Goal: Information Seeking & Learning: Check status

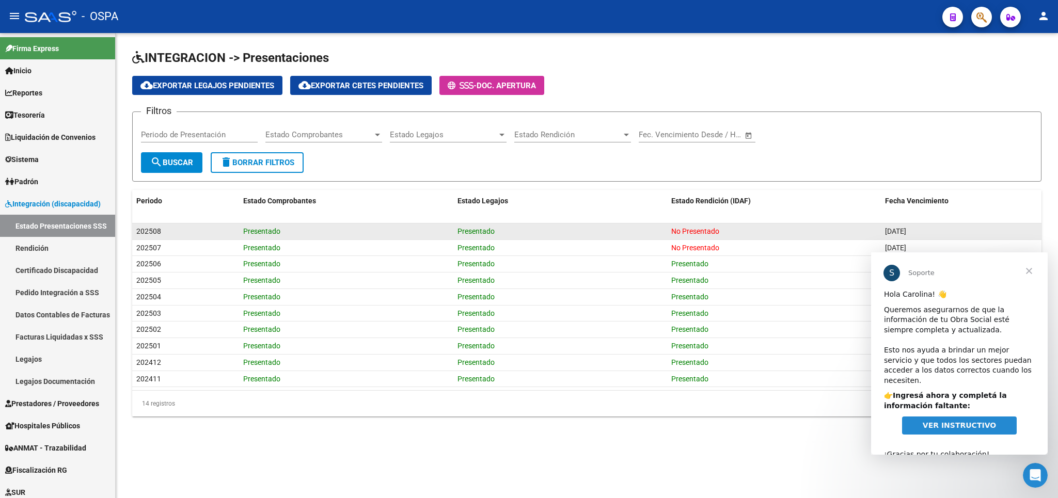
scroll to position [60, 0]
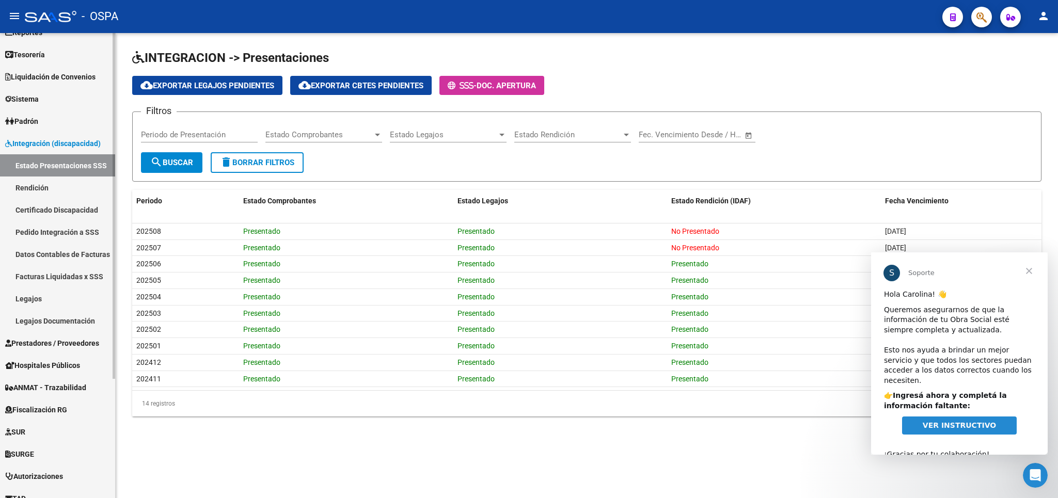
click at [40, 345] on span "Prestadores / Proveedores" at bounding box center [52, 343] width 94 height 11
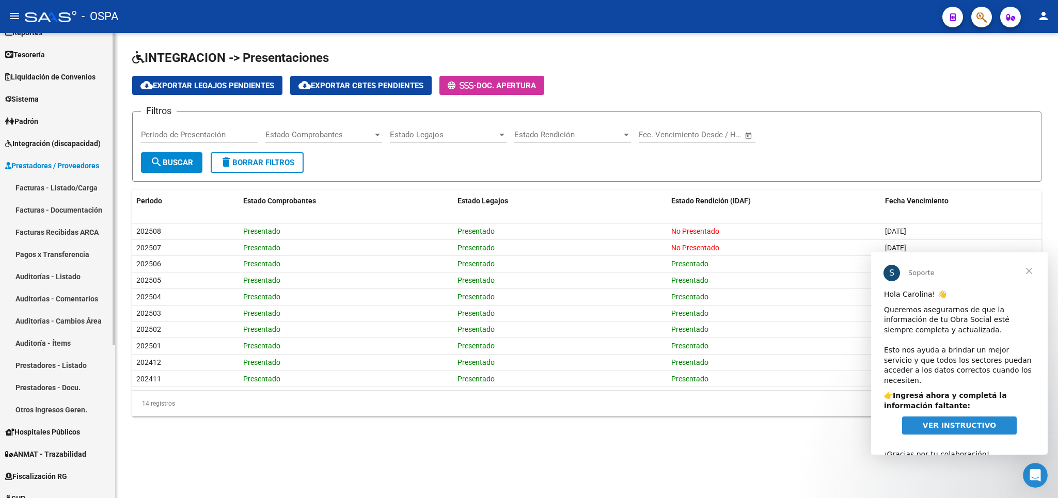
click at [51, 191] on link "Facturas - Listado/Carga" at bounding box center [57, 188] width 115 height 22
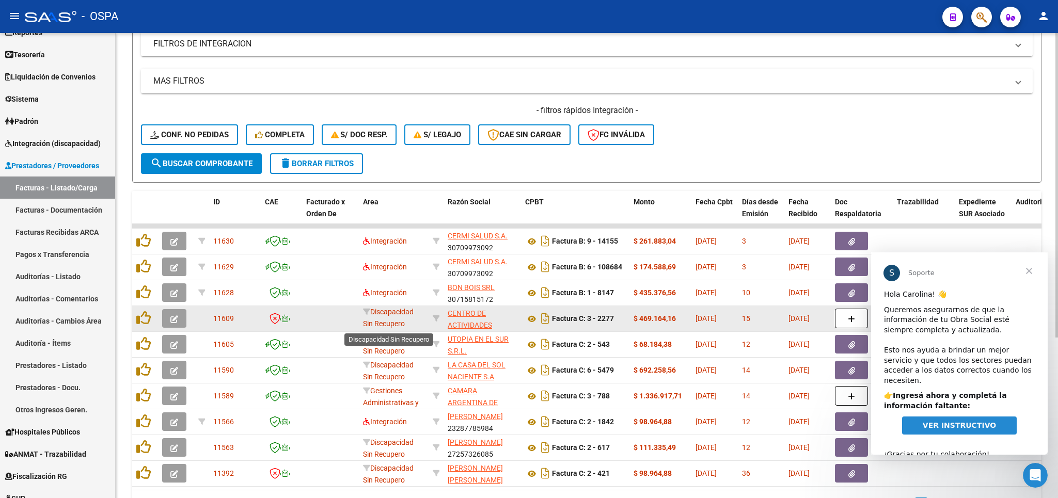
scroll to position [2, 0]
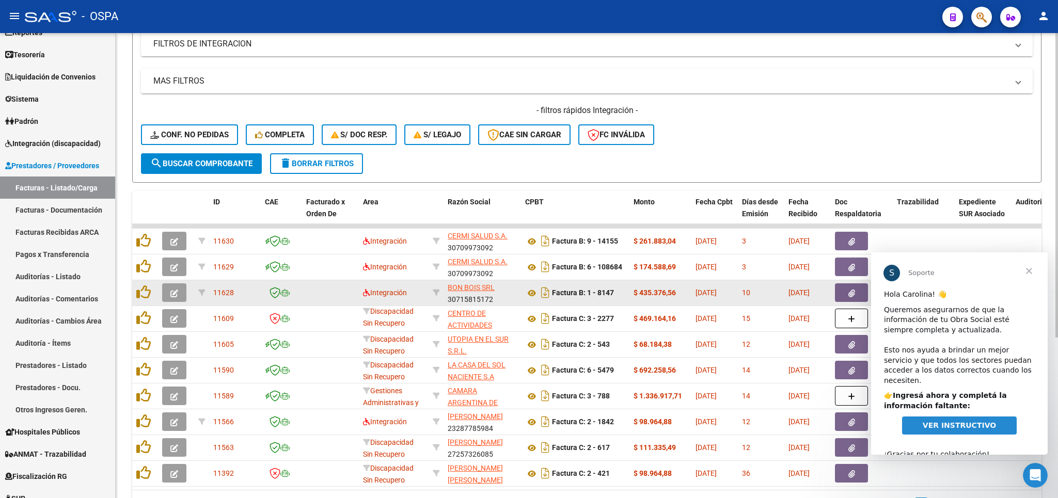
click at [171, 293] on icon "button" at bounding box center [174, 294] width 8 height 8
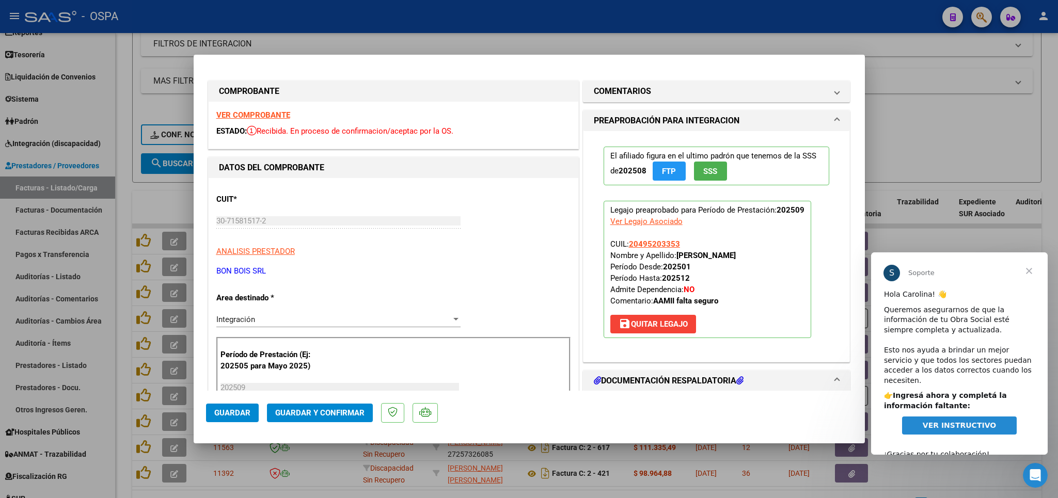
click at [235, 116] on strong "VER COMPROBANTE" at bounding box center [253, 115] width 74 height 9
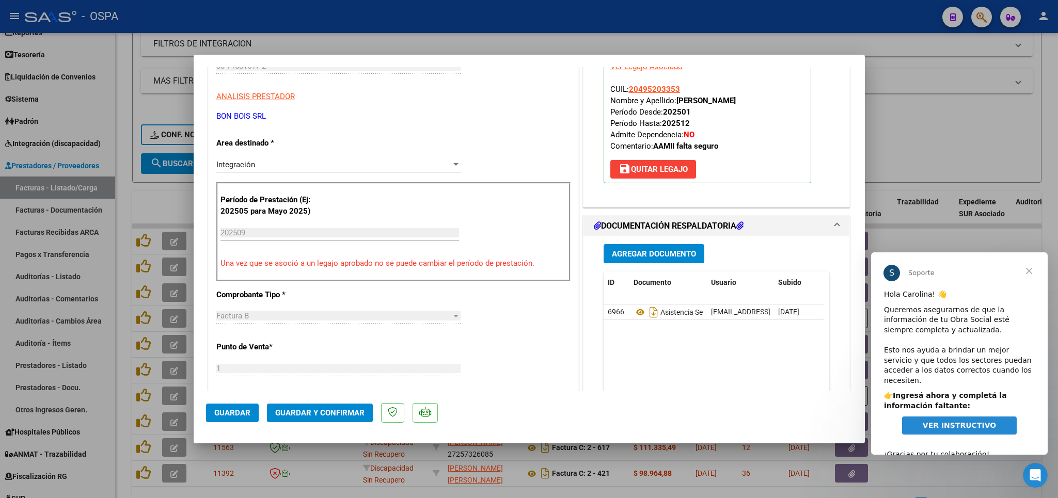
scroll to position [181, 0]
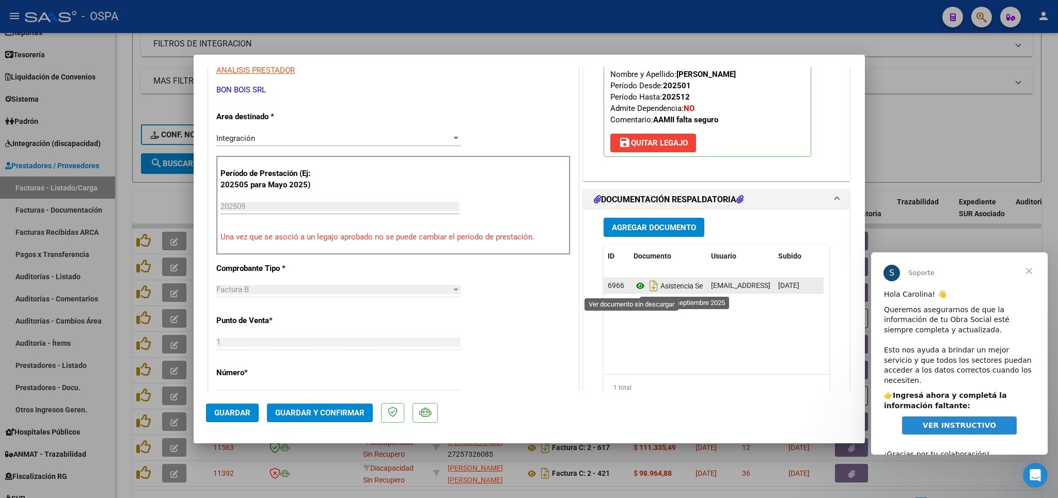
click at [634, 288] on icon at bounding box center [640, 286] width 13 height 12
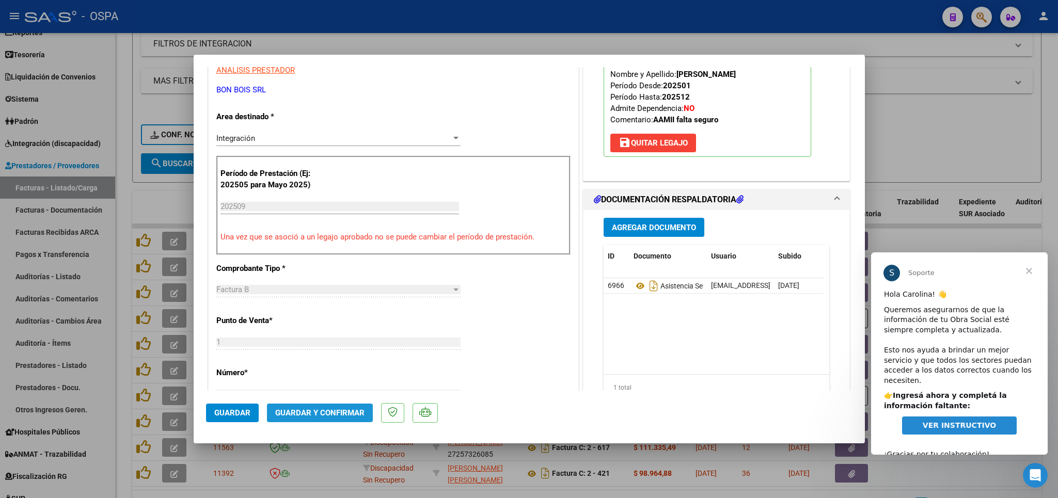
click at [339, 414] on span "Guardar y Confirmar" at bounding box center [319, 413] width 89 height 9
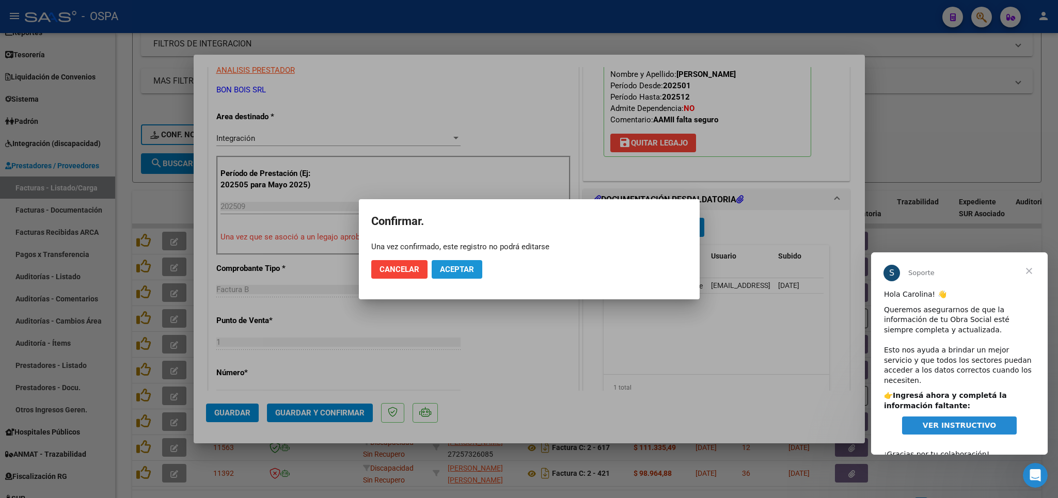
click at [469, 269] on span "Aceptar" at bounding box center [457, 269] width 34 height 9
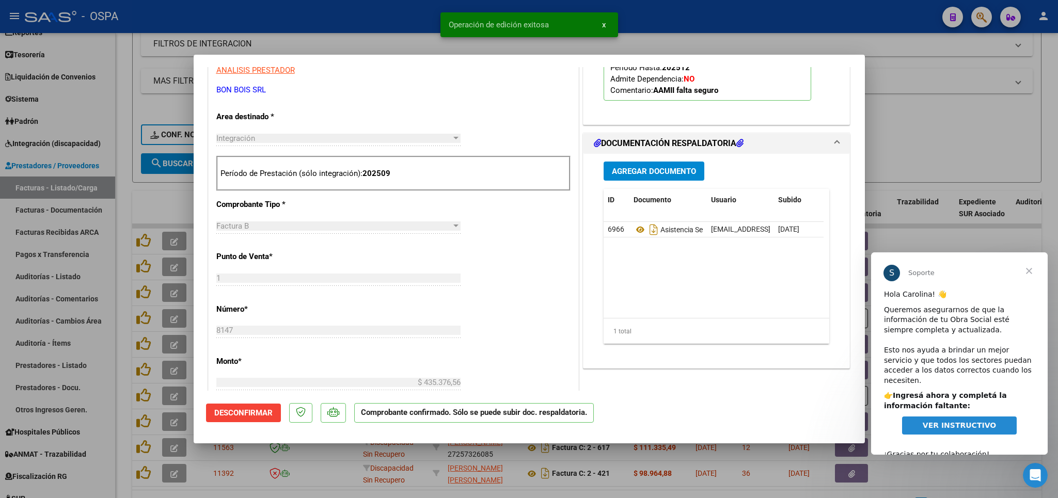
click at [951, 137] on div at bounding box center [529, 249] width 1058 height 498
type input "$ 0,00"
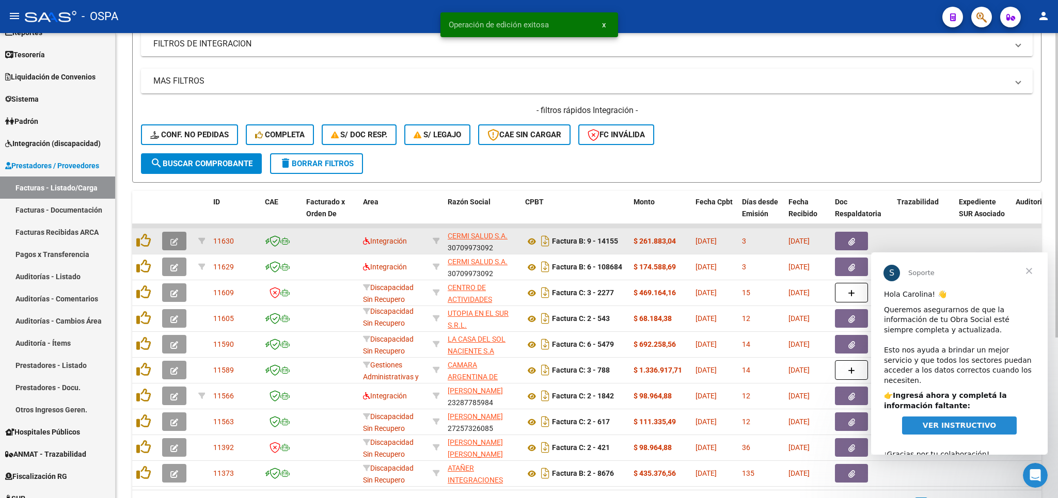
scroll to position [2, 0]
click at [181, 239] on button "button" at bounding box center [174, 241] width 24 height 19
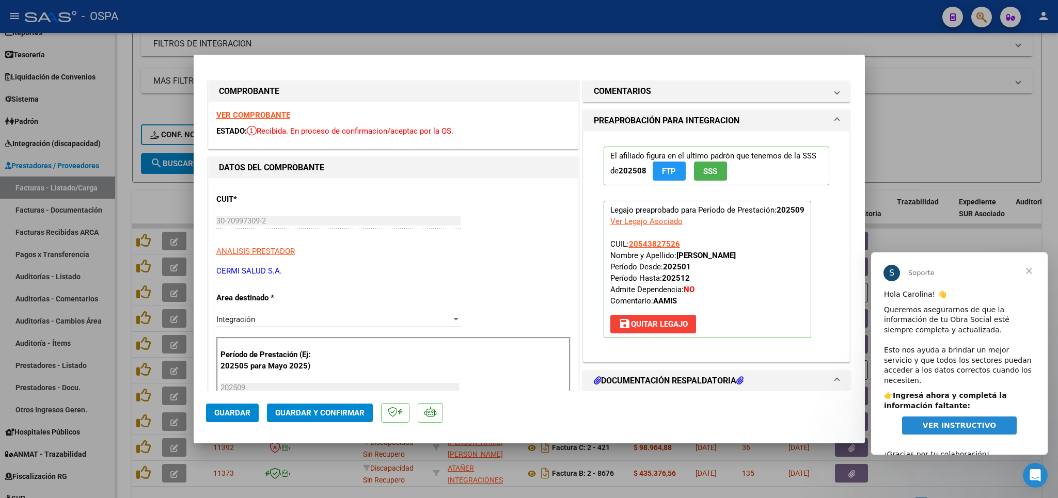
click at [238, 116] on strong "VER COMPROBANTE" at bounding box center [253, 115] width 74 height 9
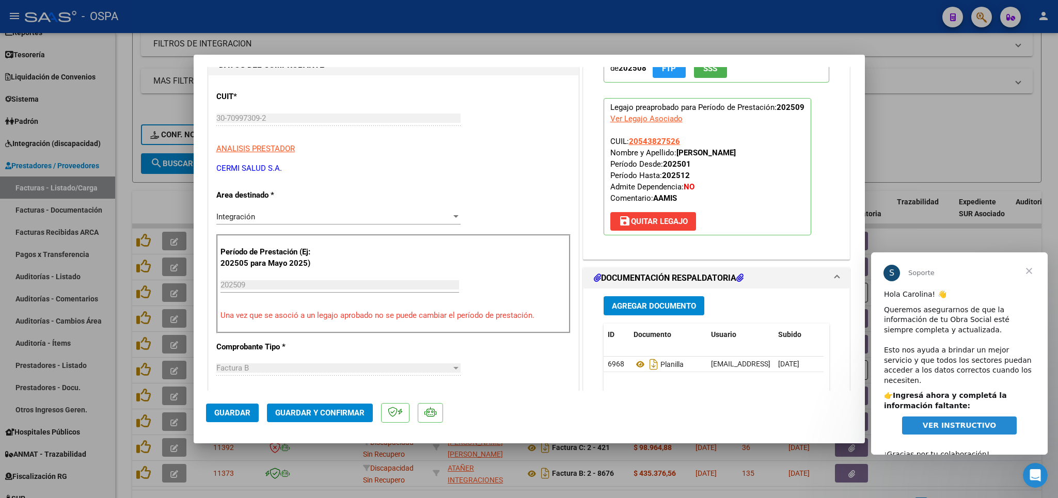
scroll to position [121, 0]
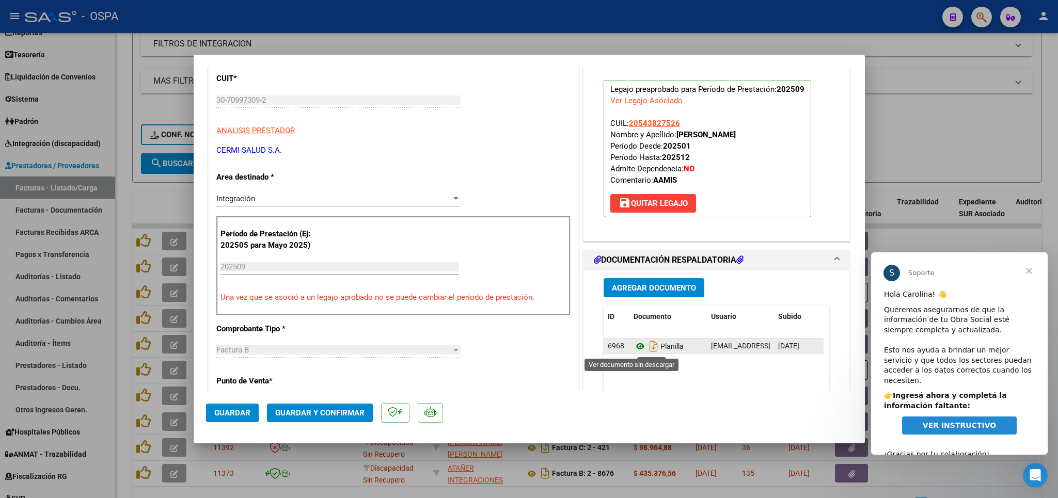
click at [635, 350] on icon at bounding box center [640, 346] width 13 height 12
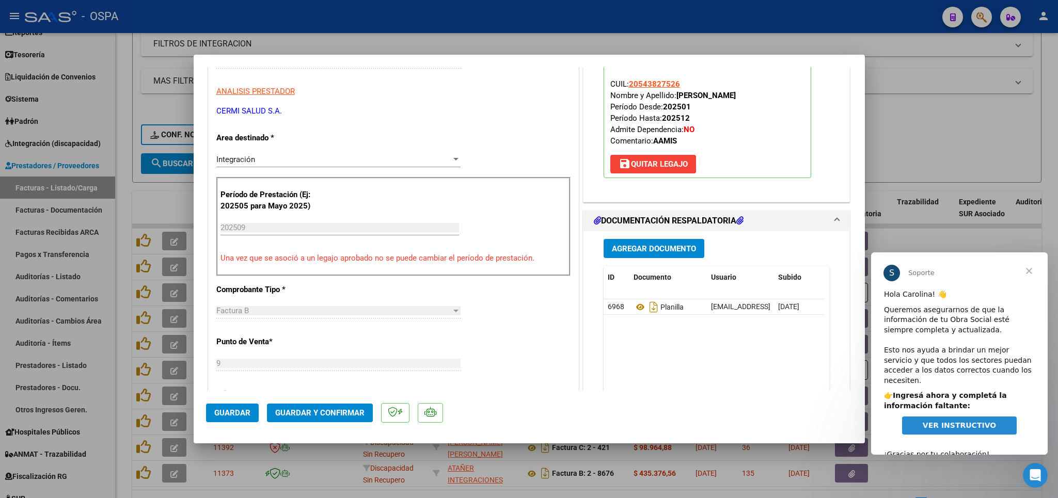
scroll to position [242, 0]
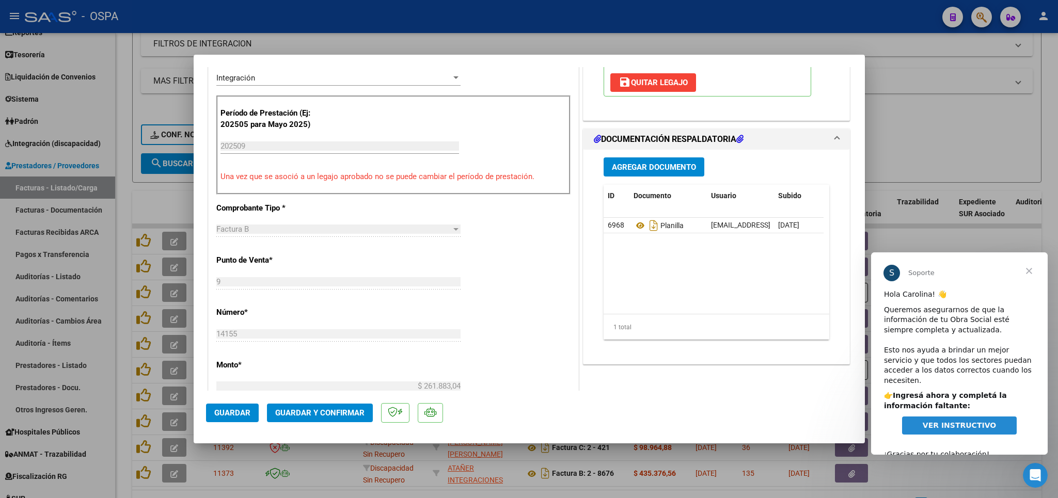
click at [299, 415] on span "Guardar y Confirmar" at bounding box center [319, 413] width 89 height 9
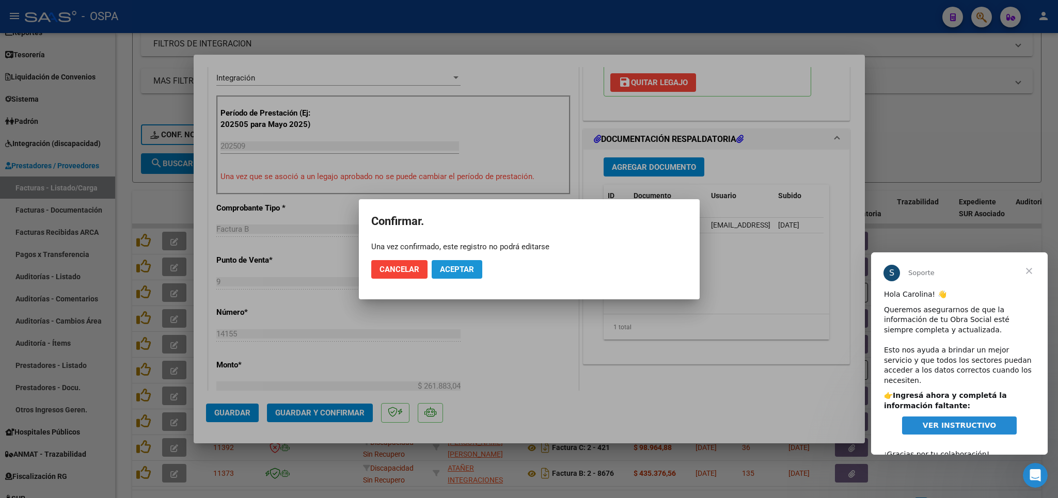
click at [445, 277] on button "Aceptar" at bounding box center [457, 269] width 51 height 19
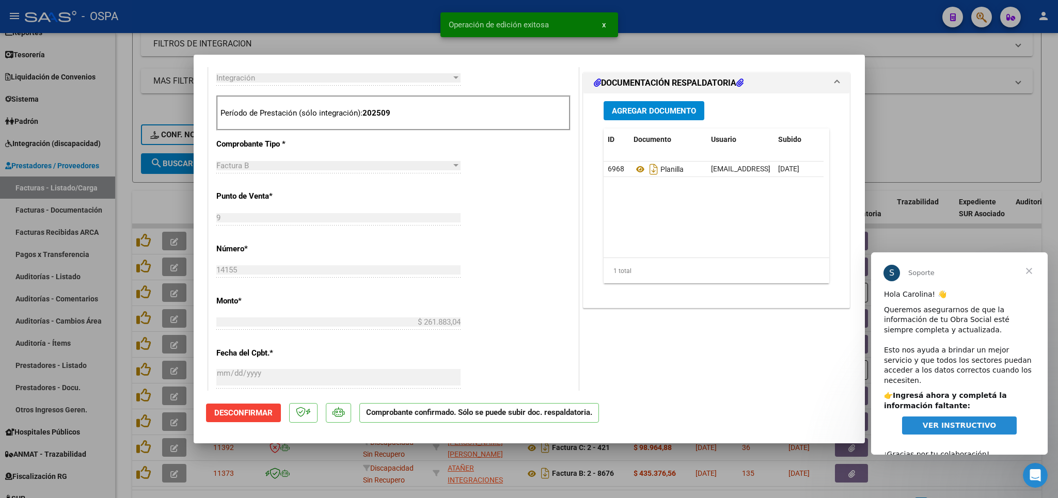
click at [946, 122] on div at bounding box center [529, 249] width 1058 height 498
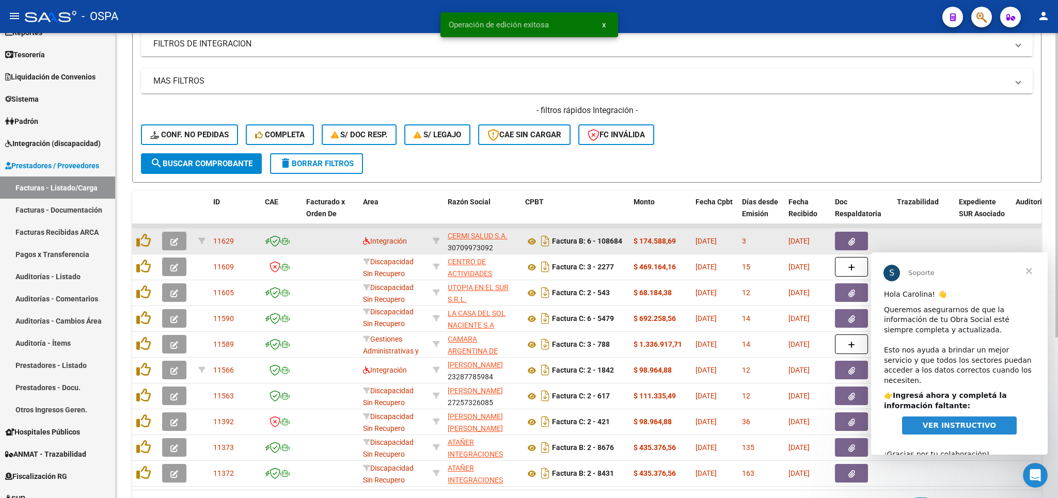
click at [175, 240] on icon "button" at bounding box center [174, 242] width 8 height 8
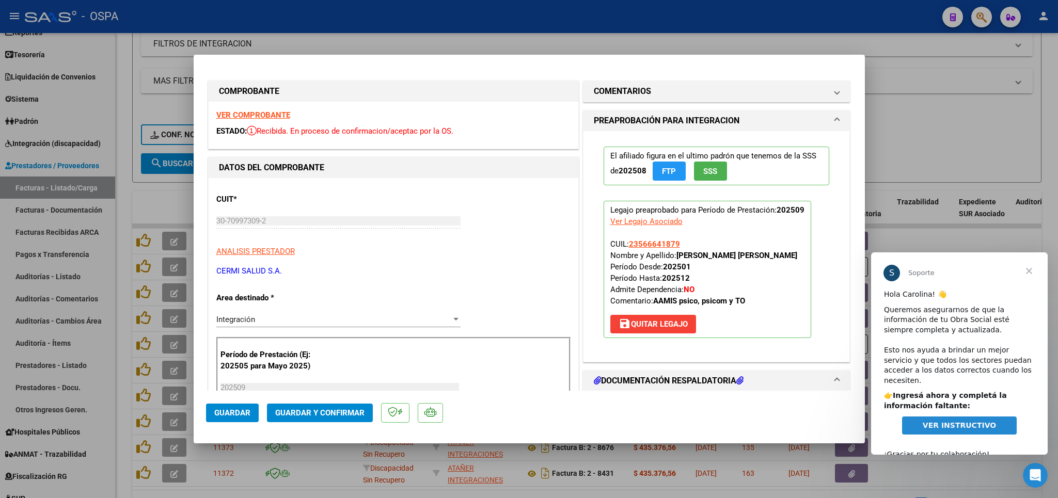
click at [252, 115] on strong "VER COMPROBANTE" at bounding box center [253, 115] width 74 height 9
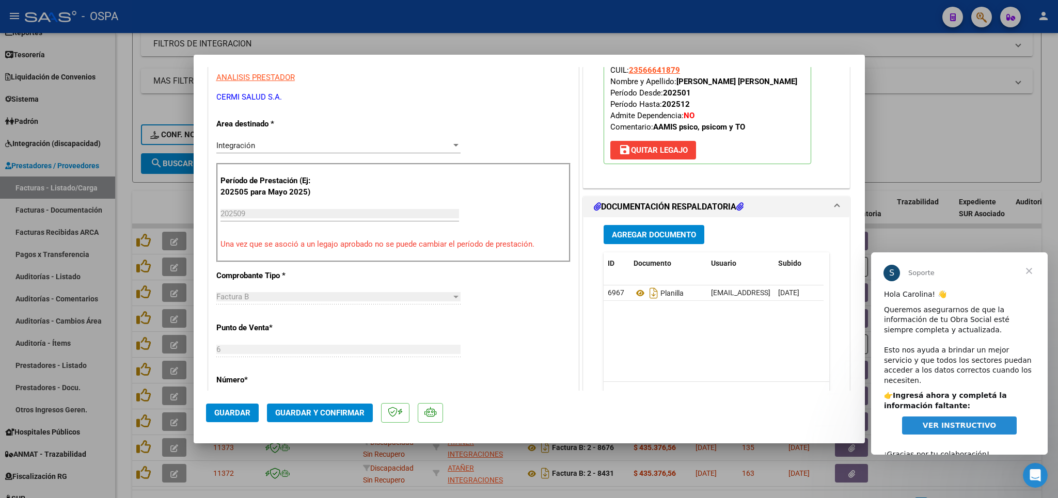
scroll to position [181, 0]
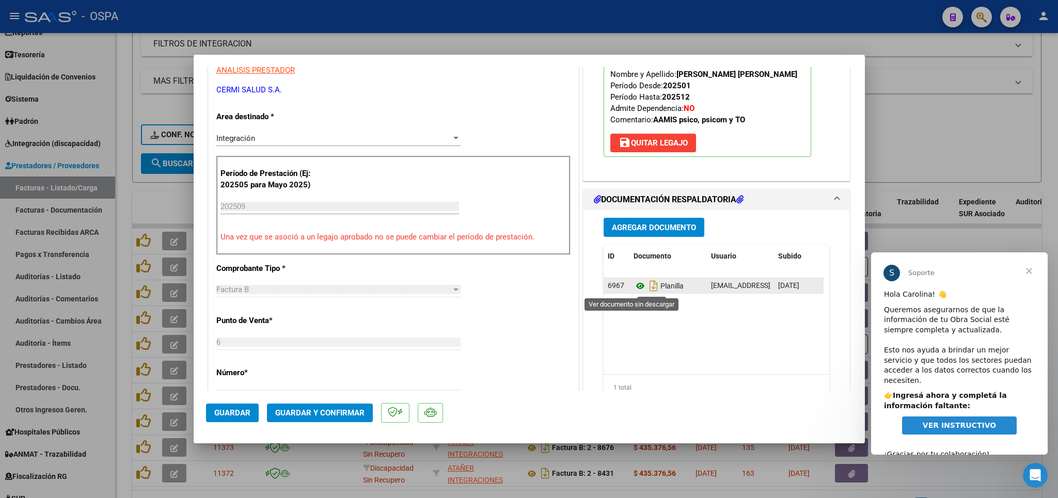
click at [634, 290] on icon at bounding box center [640, 286] width 13 height 12
click at [319, 419] on button "Guardar y Confirmar" at bounding box center [320, 413] width 106 height 19
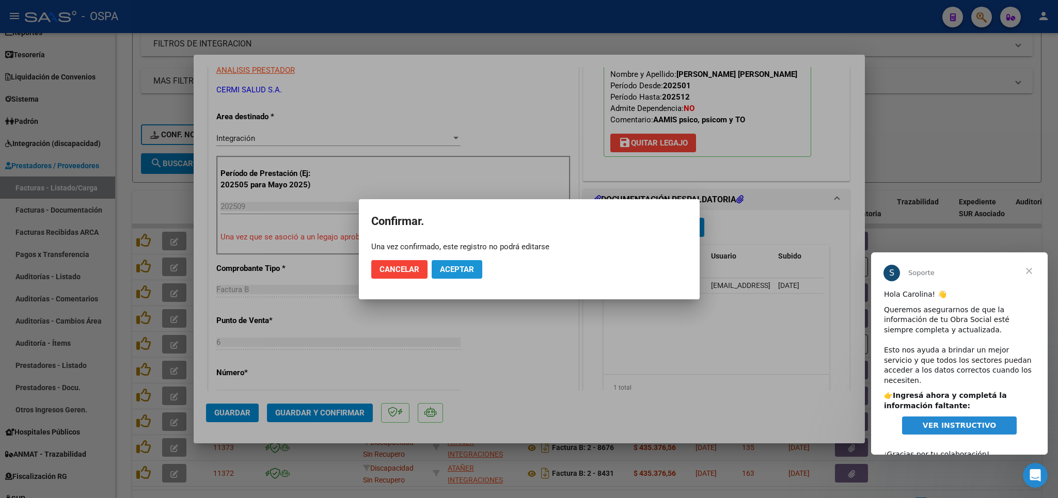
click at [467, 268] on span "Aceptar" at bounding box center [457, 269] width 34 height 9
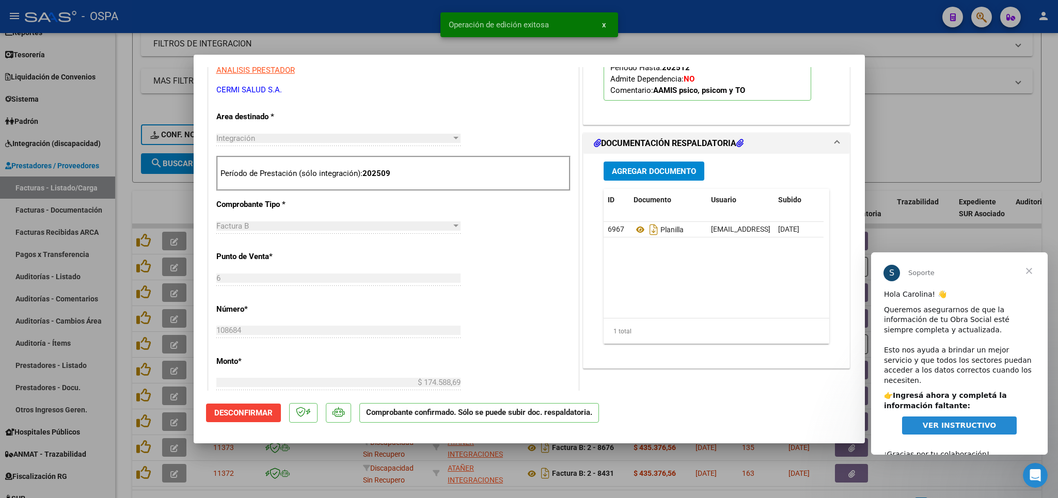
click at [930, 132] on div at bounding box center [529, 249] width 1058 height 498
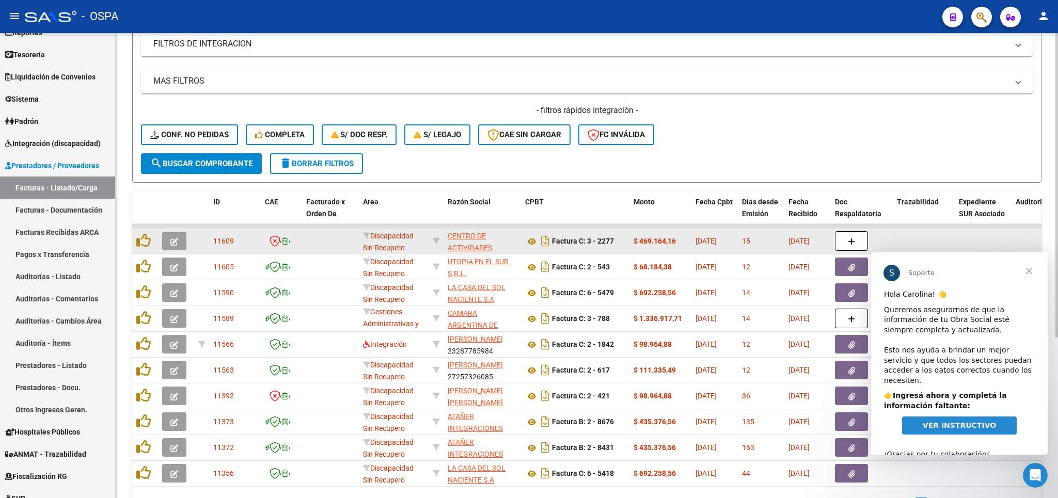
click at [167, 237] on button "button" at bounding box center [174, 241] width 24 height 19
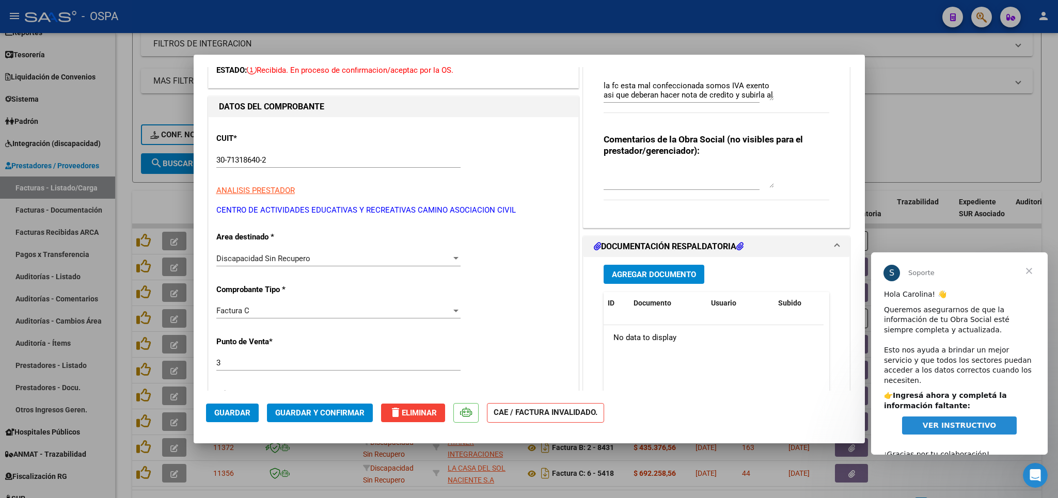
scroll to position [242, 0]
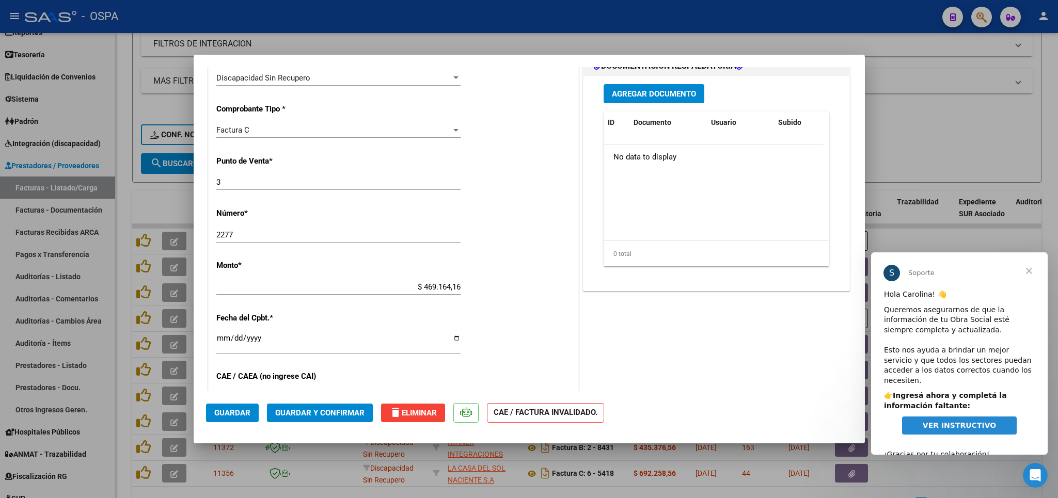
click at [959, 153] on div at bounding box center [529, 249] width 1058 height 498
type input "$ 0,00"
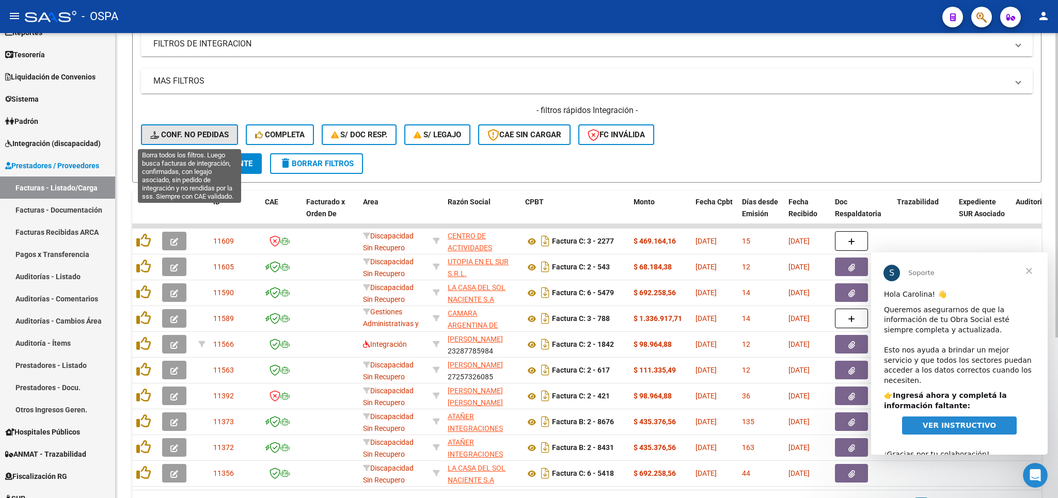
click at [226, 137] on span "Conf. no pedidas" at bounding box center [189, 134] width 79 height 9
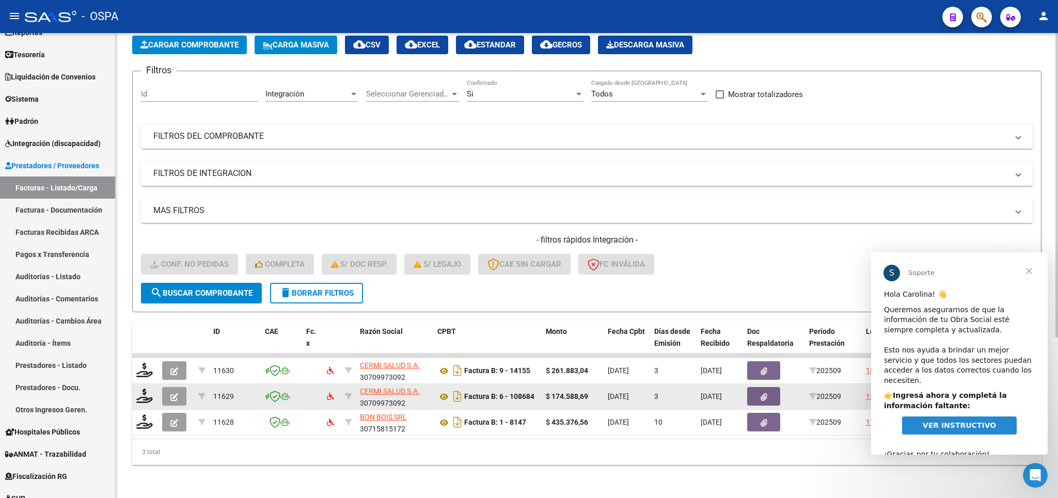
scroll to position [65, 0]
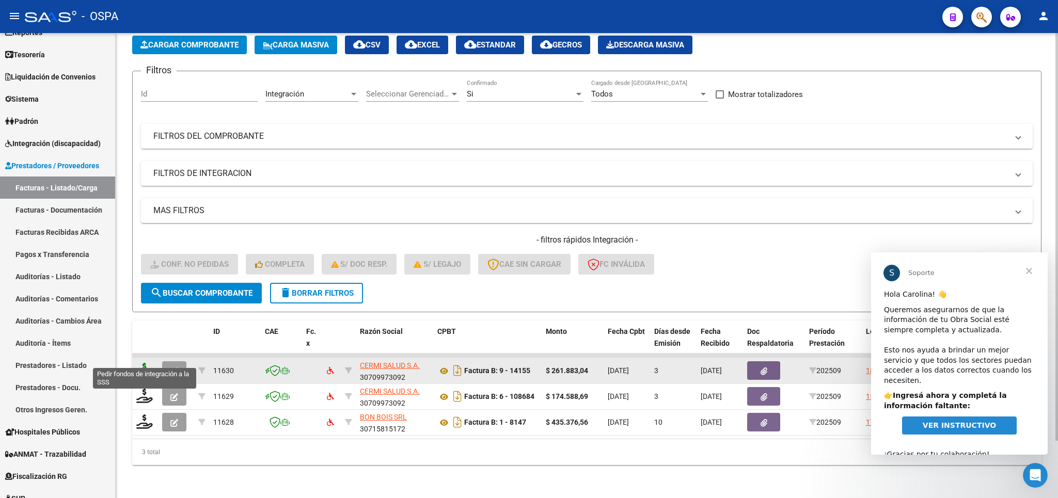
click at [143, 363] on icon at bounding box center [144, 370] width 17 height 14
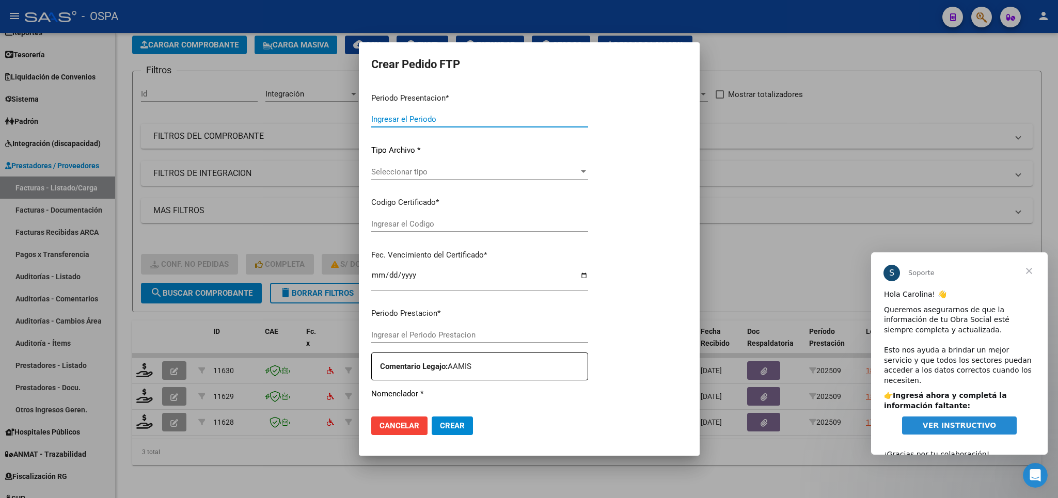
type input "202509"
type input "$ 261.883,04"
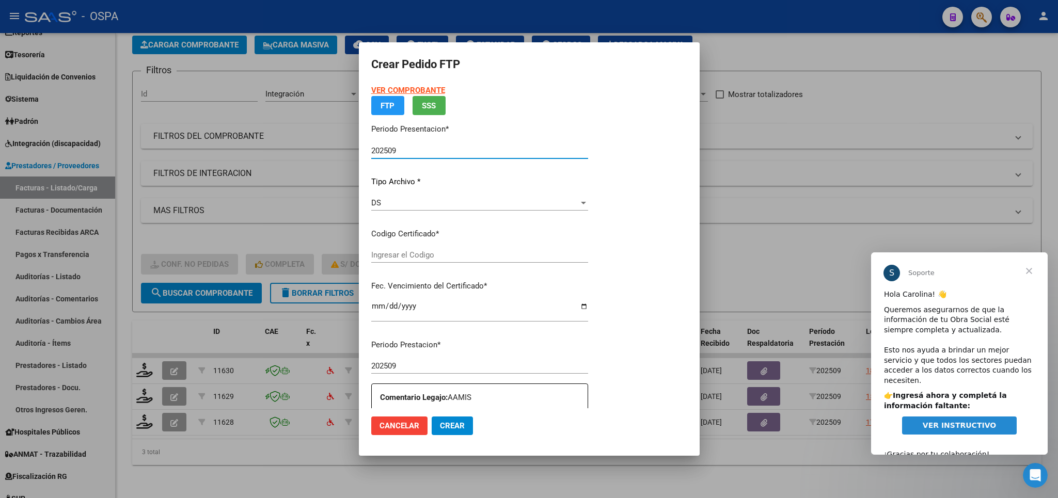
type input "0000000000000000000000000000000000000000"
type input "[DATE]"
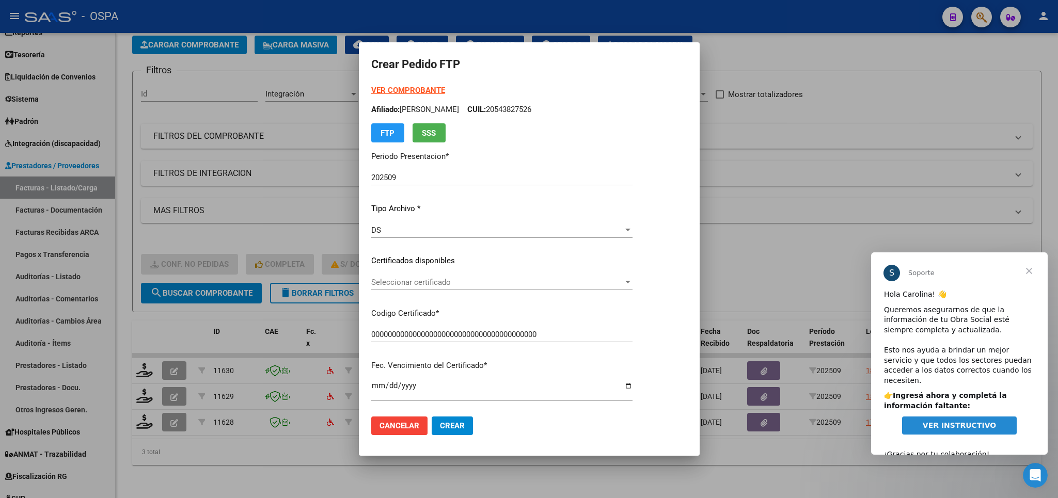
click at [559, 277] on div "Seleccionar certificado Seleccionar certificado" at bounding box center [501, 282] width 261 height 15
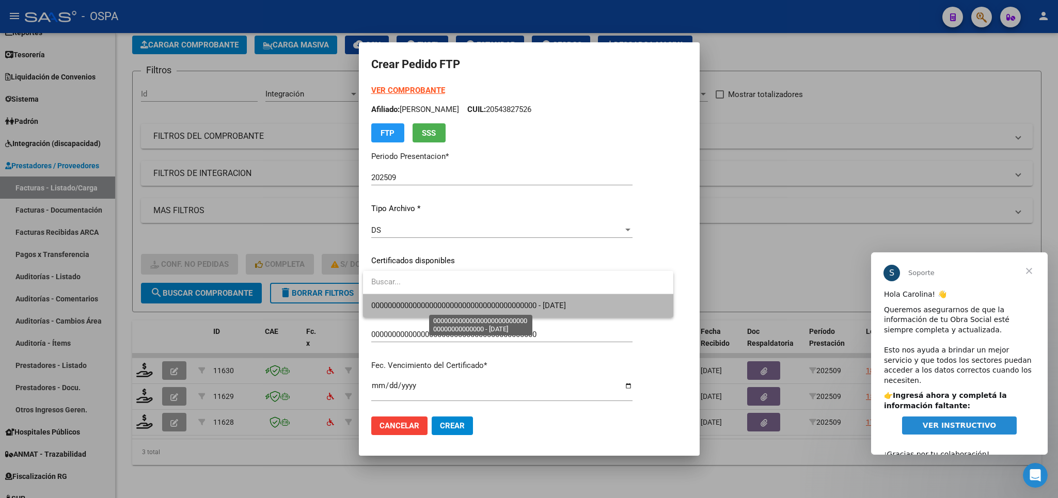
click at [559, 306] on span "0000000000000000000000000000000000000000 - [DATE]" at bounding box center [468, 305] width 195 height 9
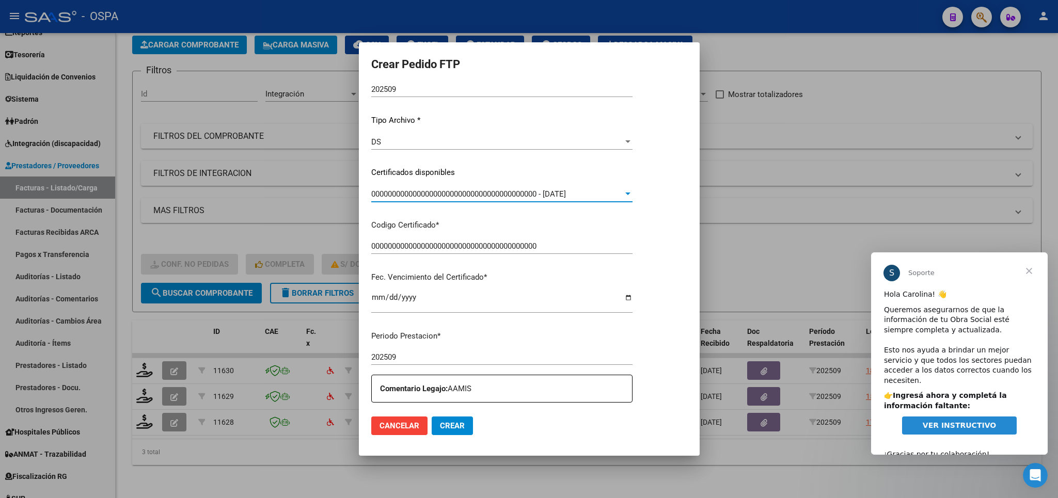
scroll to position [302, 0]
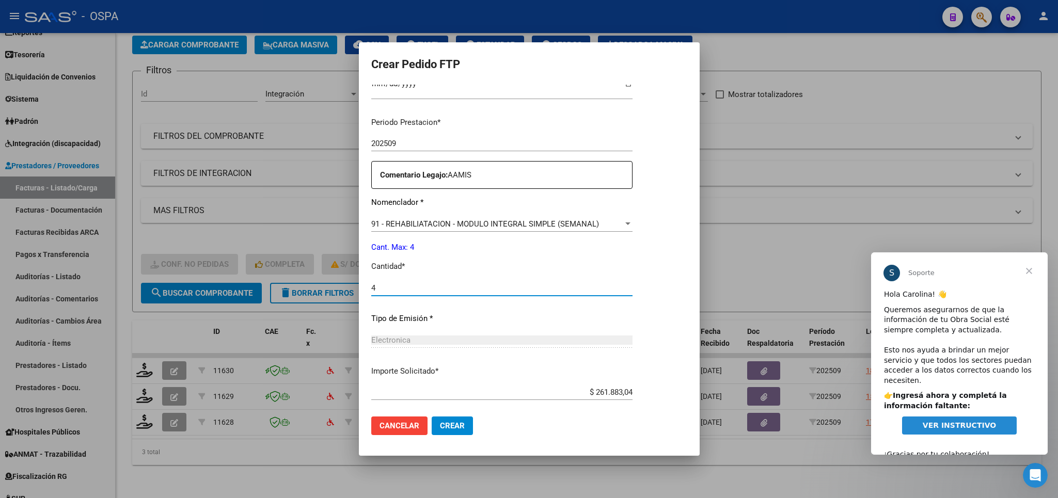
click at [539, 284] on input "4" at bounding box center [501, 288] width 261 height 9
type input "4"
click at [457, 433] on button "Crear" at bounding box center [452, 426] width 41 height 19
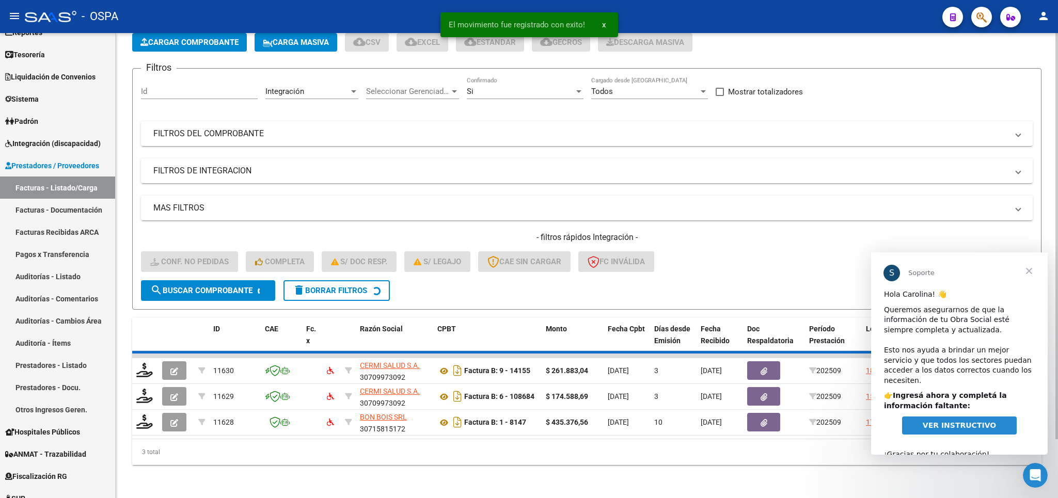
scroll to position [39, 0]
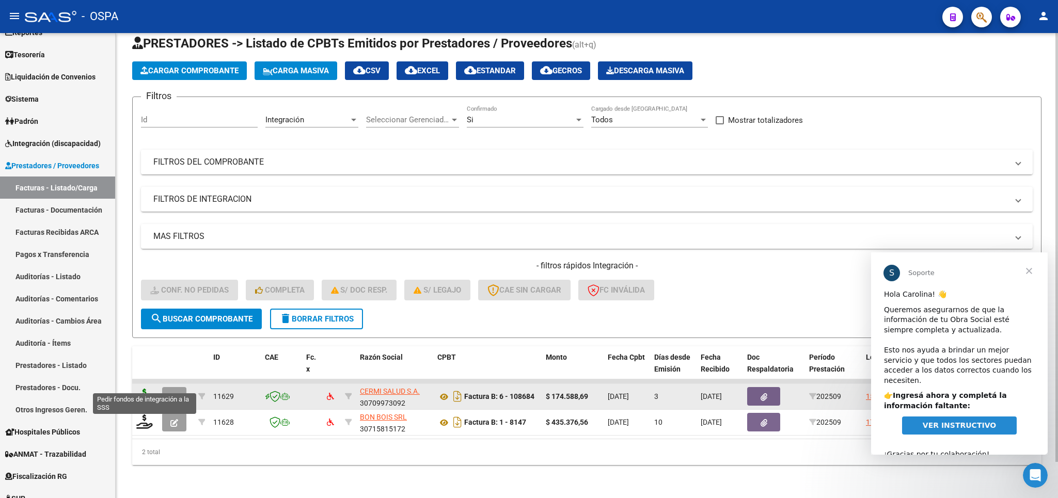
click at [143, 389] on icon at bounding box center [144, 396] width 17 height 14
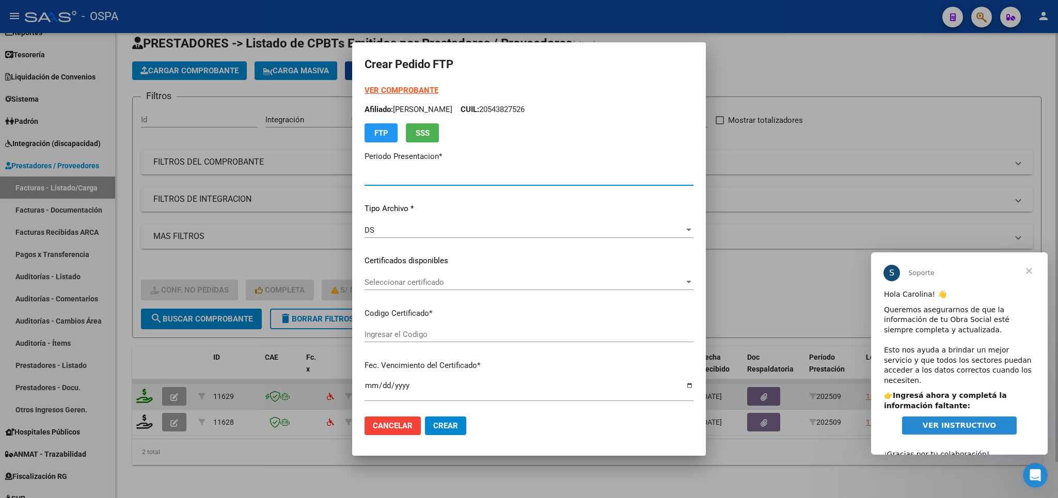
type input "202509"
type input "$ 174.588,69"
type input "arg0200566641872023092820260928cba536"
type input "[DATE]"
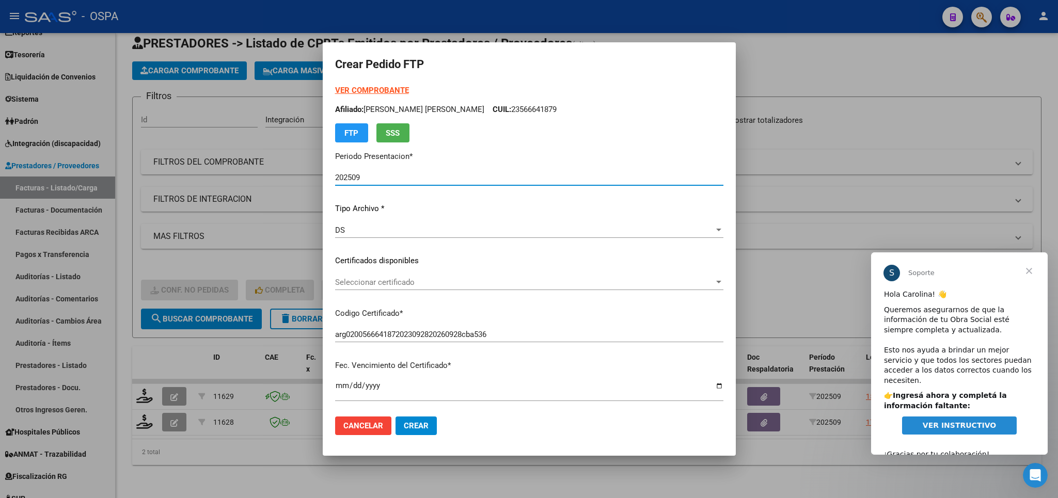
click at [649, 280] on span "Seleccionar certificado" at bounding box center [524, 282] width 379 height 9
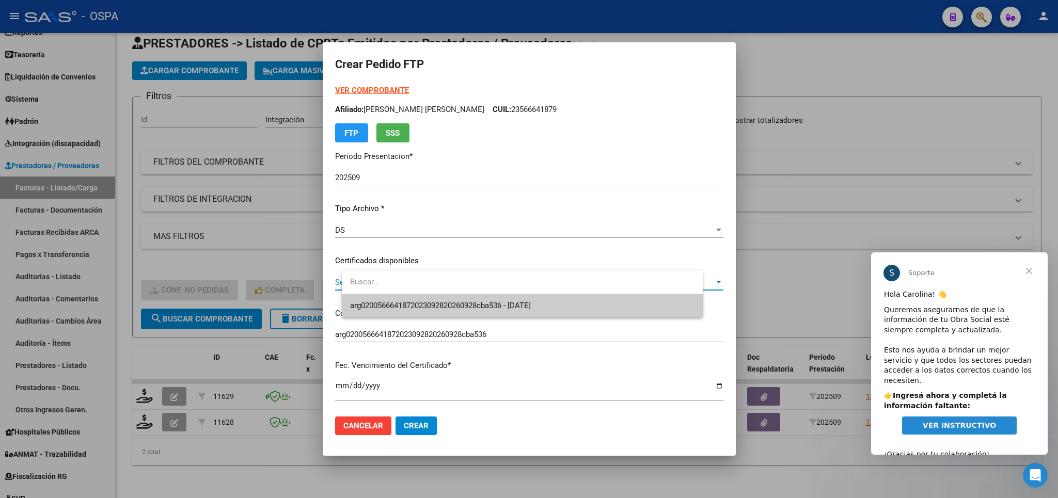
click at [643, 308] on span "arg0200566641872023092820260928cba536 - [DATE]" at bounding box center [522, 305] width 345 height 23
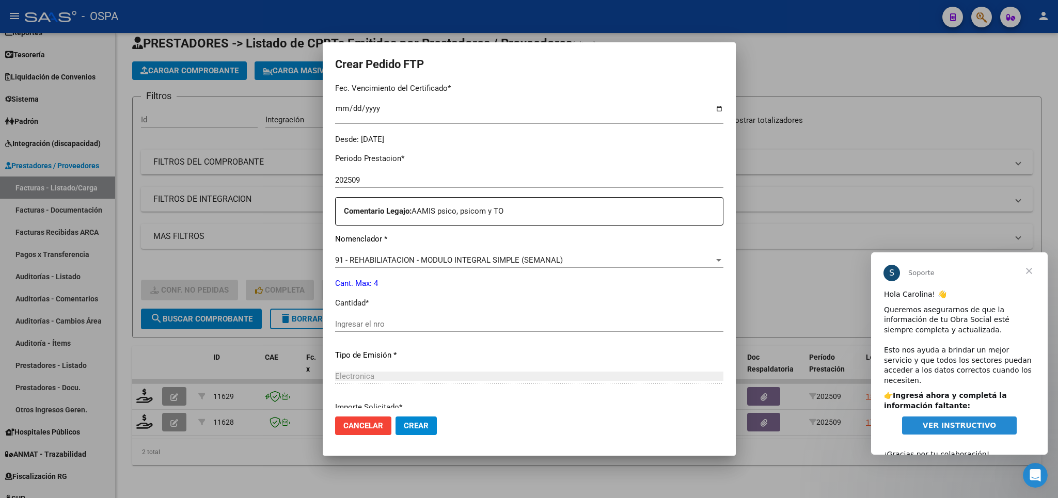
scroll to position [302, 0]
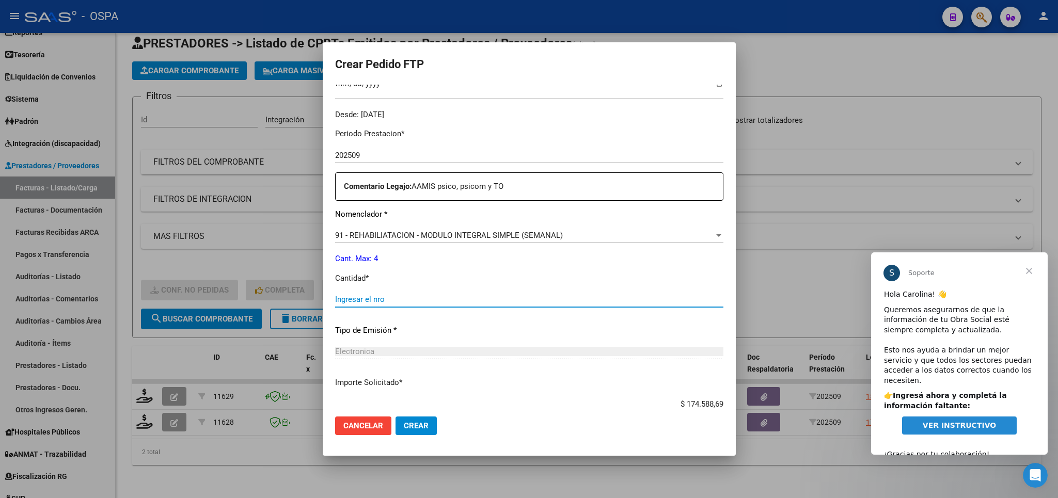
click at [573, 295] on input "Ingresar el nro" at bounding box center [529, 299] width 388 height 9
type input "4"
click at [426, 423] on span "Crear" at bounding box center [416, 425] width 25 height 9
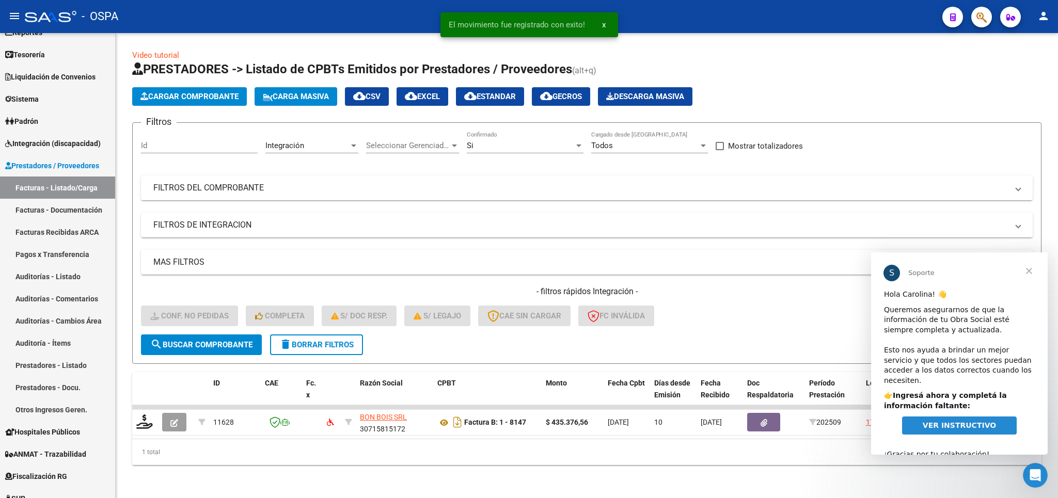
scroll to position [13, 0]
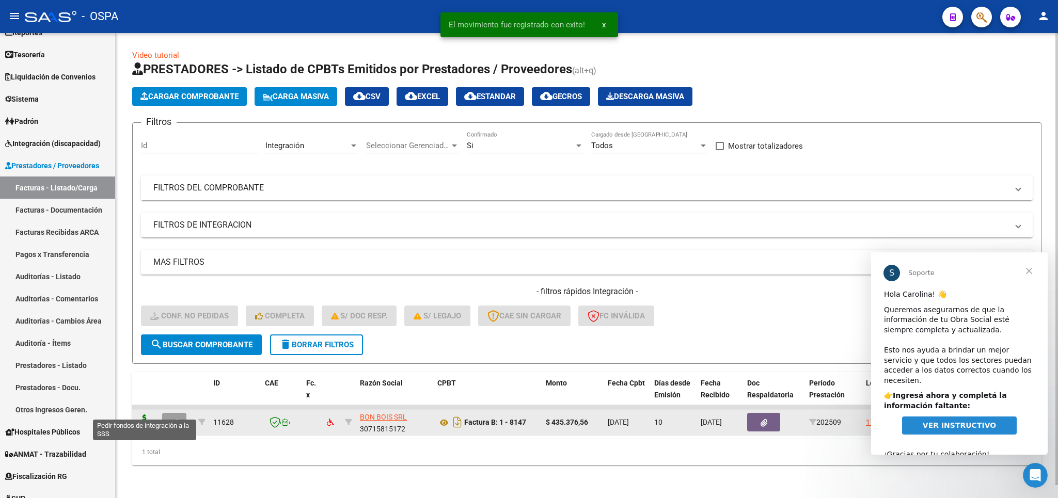
click at [140, 415] on icon at bounding box center [144, 422] width 17 height 14
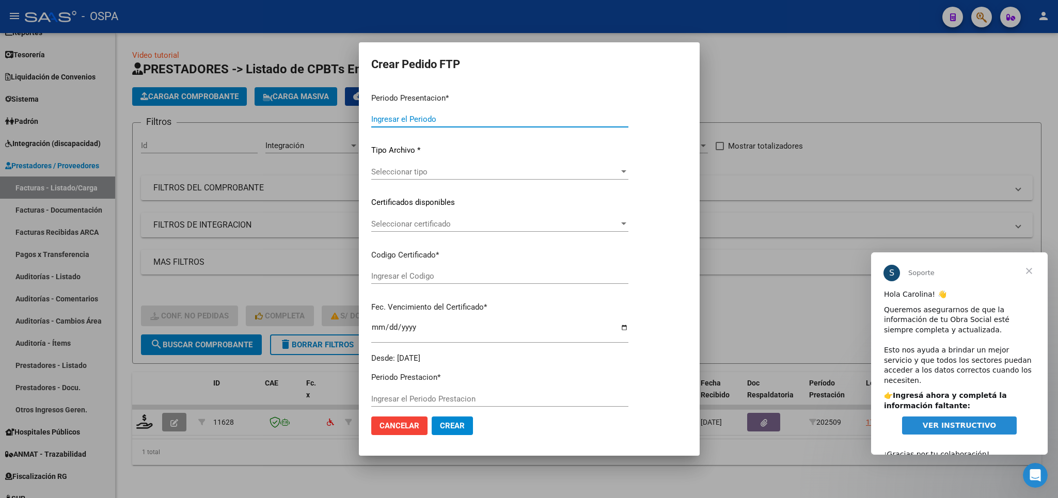
type input "202509"
type input "$ 435.376,56"
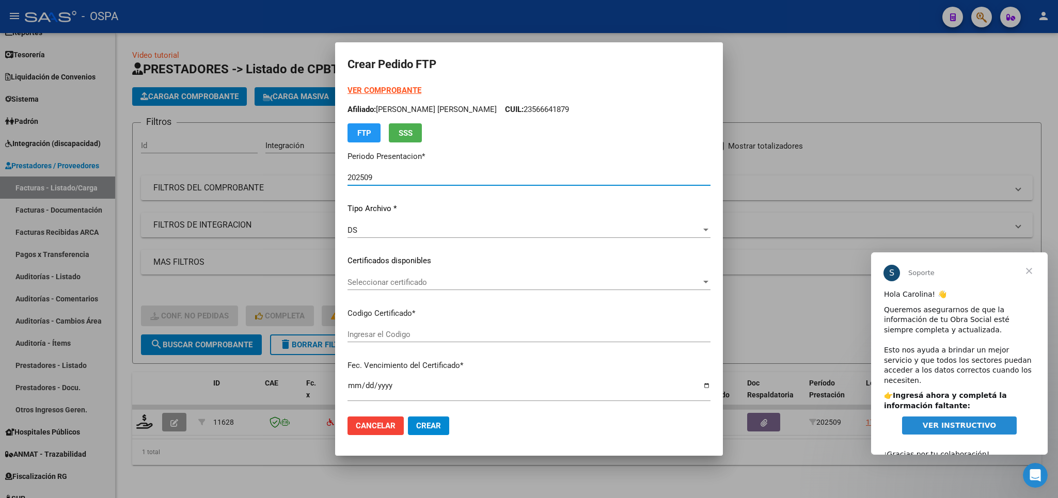
type input "arg02000495203352020051320250513cba536"
type input "[DATE]"
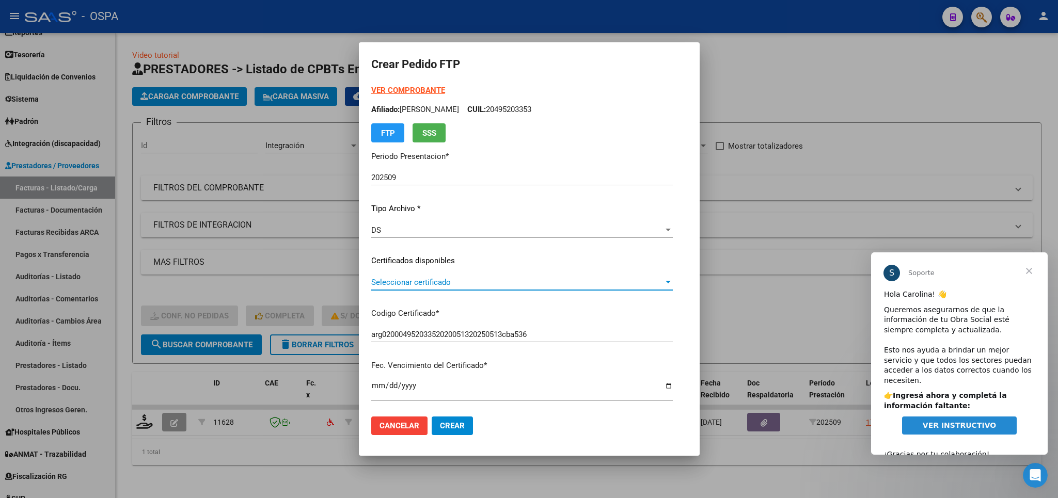
click at [560, 284] on span "Seleccionar certificado" at bounding box center [517, 282] width 292 height 9
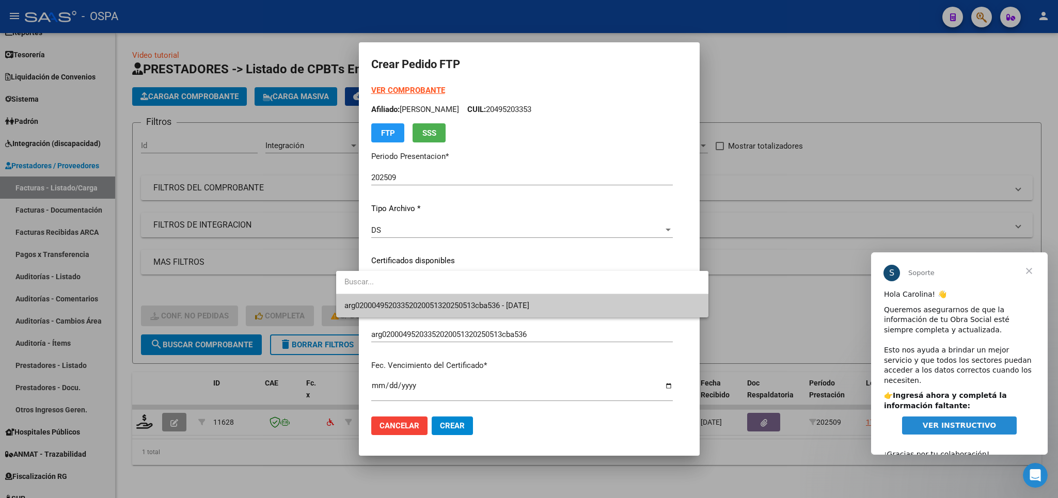
click at [550, 313] on span "arg02000495203352020051320250513cba536 - [DATE]" at bounding box center [523, 305] width 356 height 23
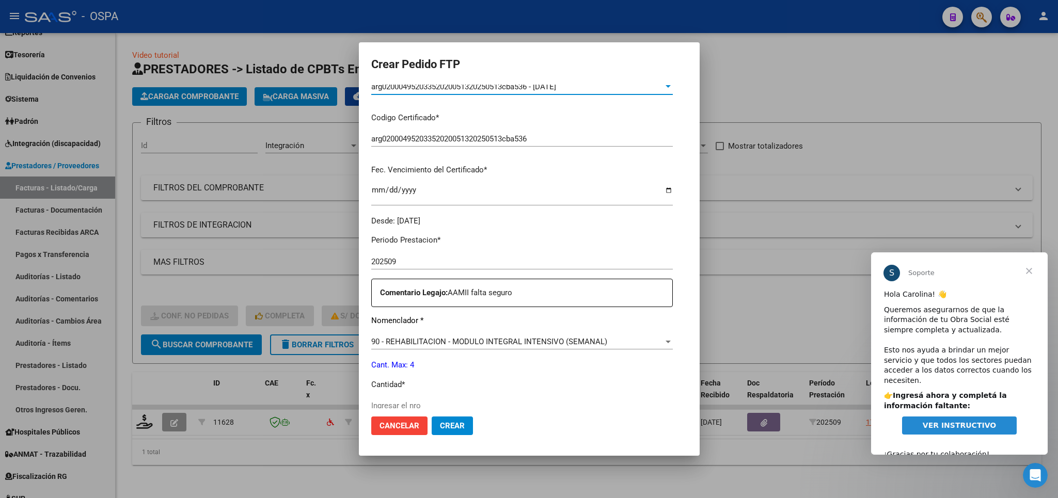
scroll to position [242, 0]
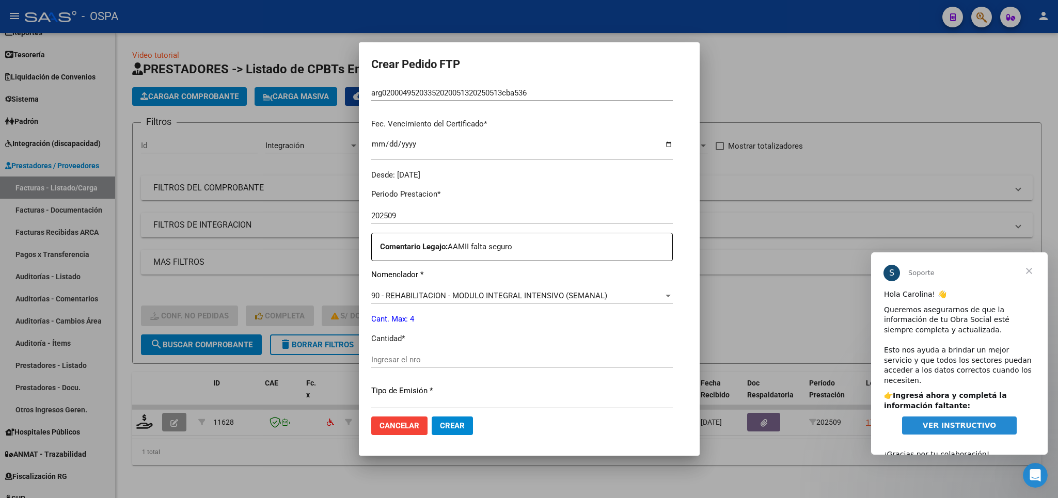
click at [522, 347] on div "Periodo Prestacion * 202509 Ingresar el Periodo Prestacion Comentario Legajo: A…" at bounding box center [522, 358] width 302 height 354
click at [522, 355] on input "Ingresar el nro" at bounding box center [522, 359] width 302 height 9
type input "4"
click at [440, 424] on span "Crear" at bounding box center [452, 425] width 25 height 9
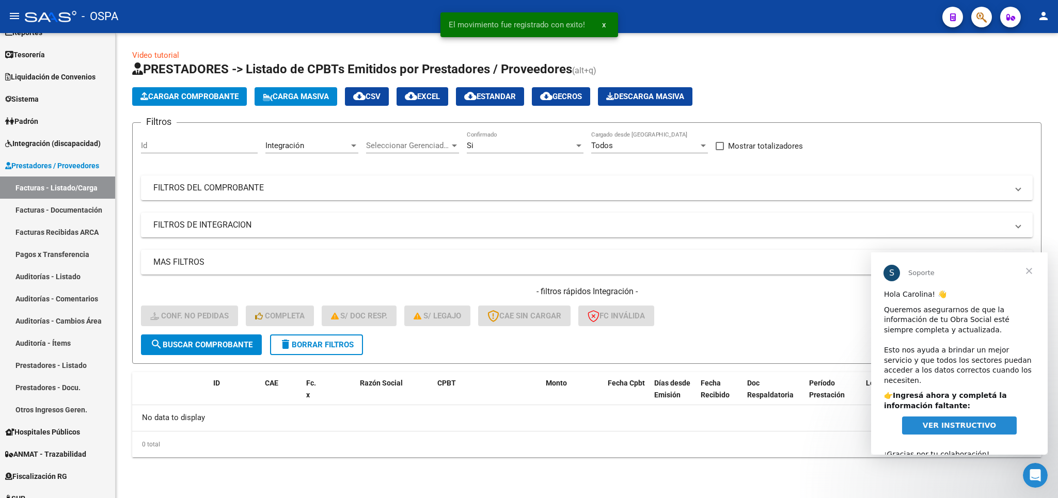
scroll to position [0, 0]
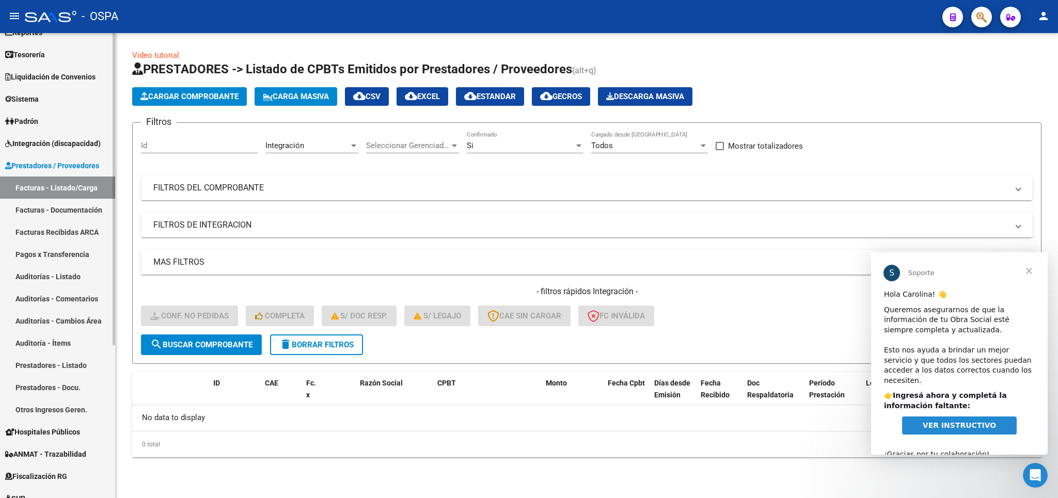
click at [35, 148] on span "Integración (discapacidad)" at bounding box center [53, 143] width 96 height 11
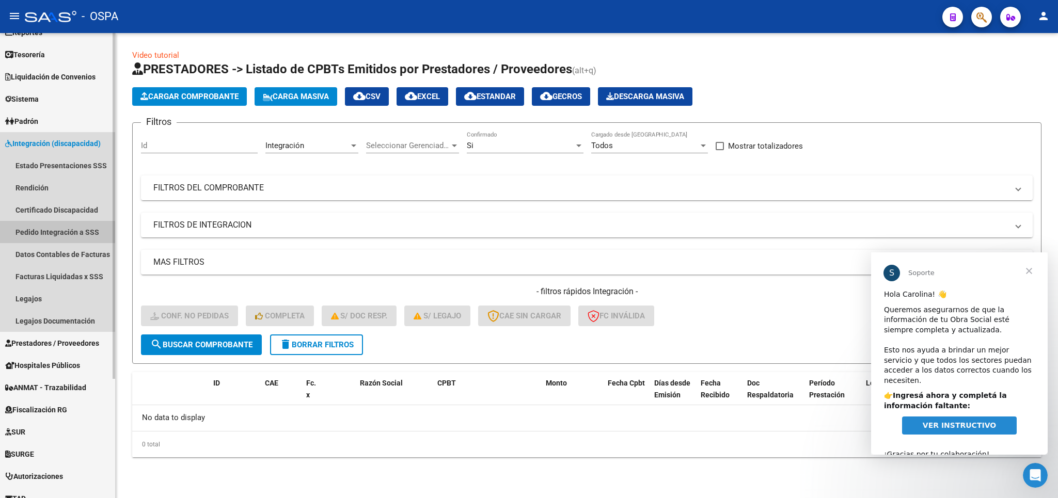
click at [54, 233] on link "Pedido Integración a SSS" at bounding box center [57, 232] width 115 height 22
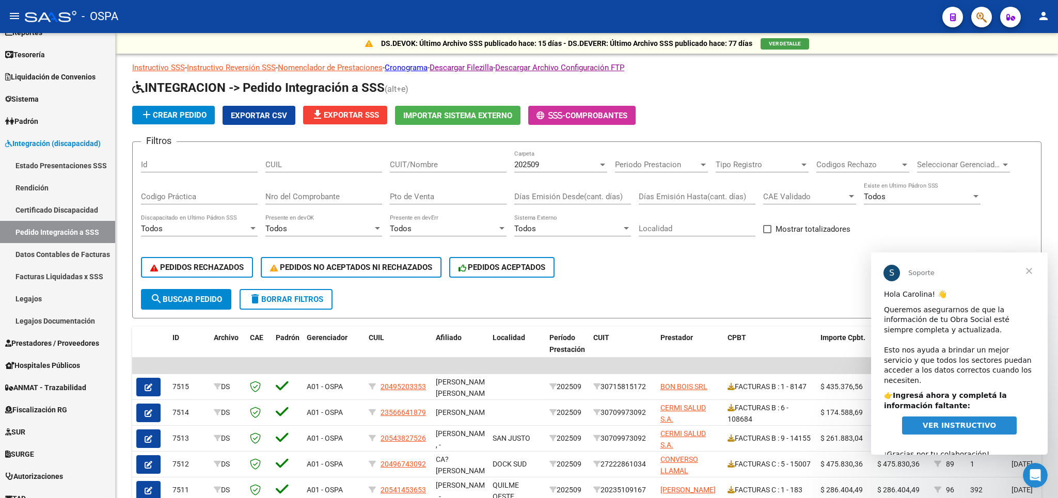
click at [1029, 268] on span "Cerrar" at bounding box center [1029, 271] width 37 height 37
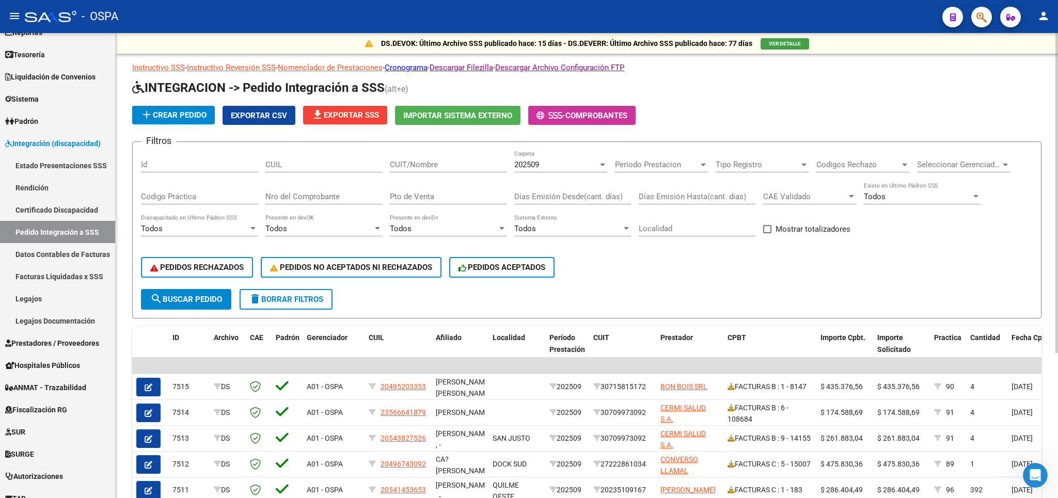
click at [333, 113] on span "file_download Exportar SSS" at bounding box center [345, 115] width 68 height 9
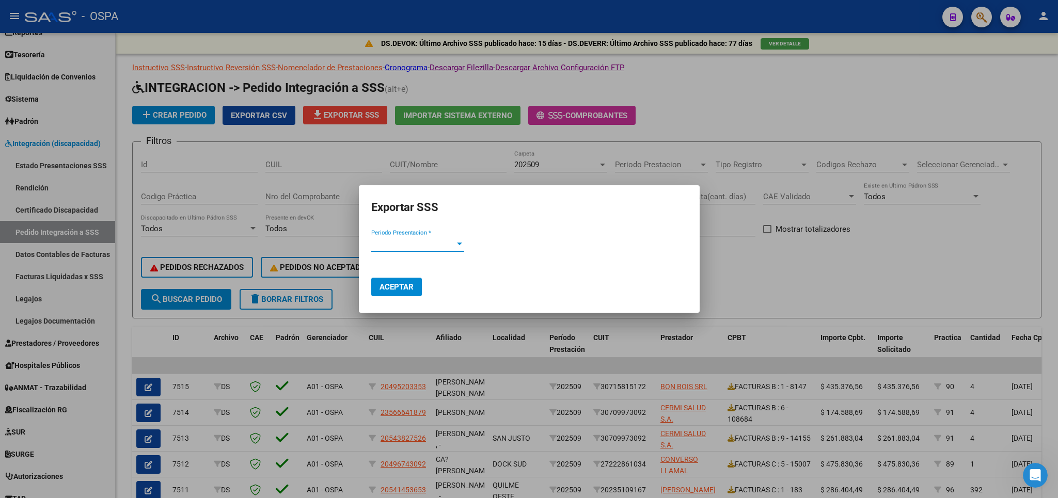
click at [452, 243] on span "Periodo Presentacion *" at bounding box center [413, 243] width 84 height 9
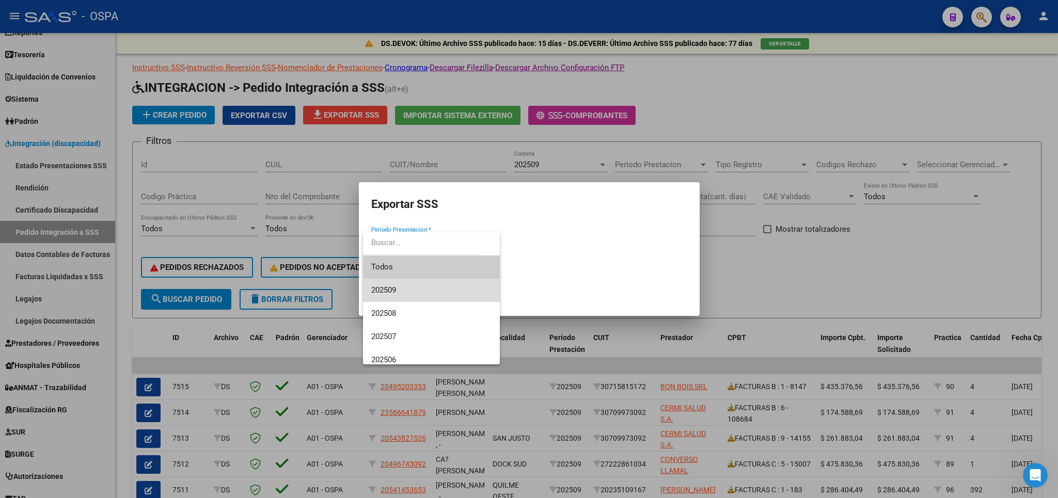
click at [433, 292] on span "202509" at bounding box center [431, 290] width 120 height 23
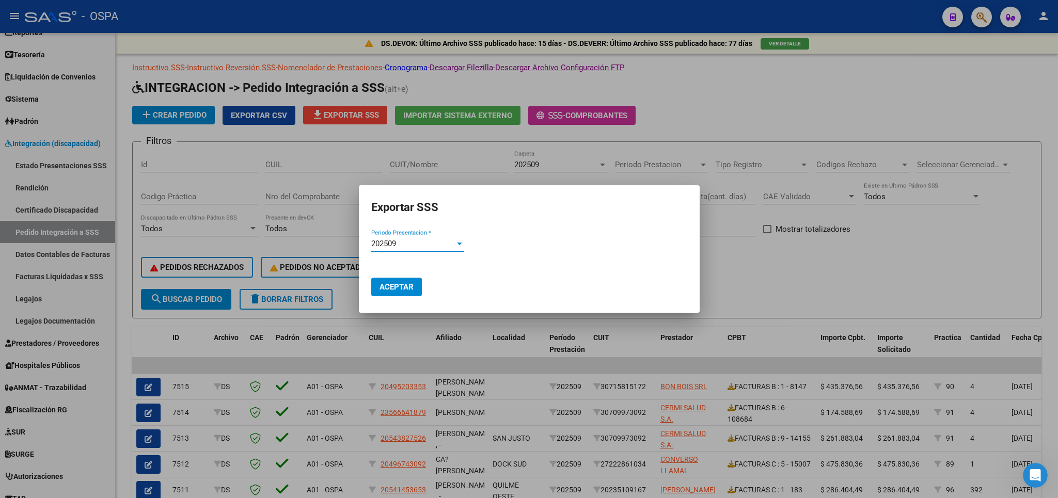
click at [395, 288] on span "Aceptar" at bounding box center [397, 287] width 34 height 9
click at [825, 92] on div at bounding box center [529, 249] width 1058 height 498
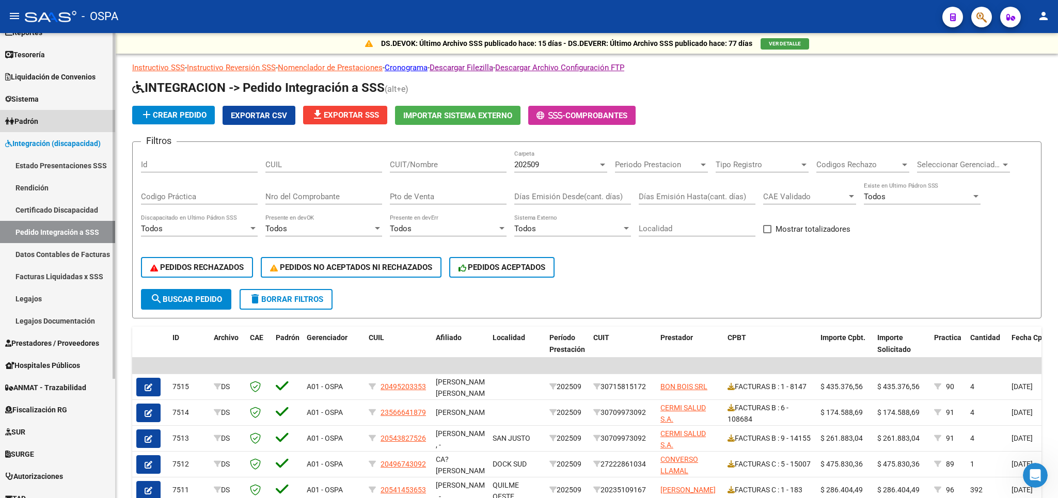
click at [65, 122] on link "Padrón" at bounding box center [57, 121] width 115 height 22
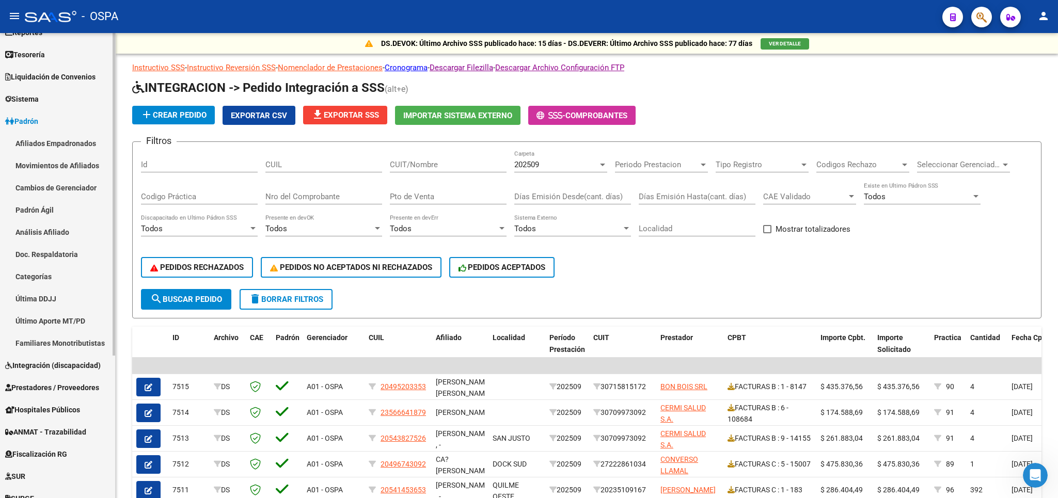
click at [54, 233] on link "Análisis Afiliado" at bounding box center [57, 232] width 115 height 22
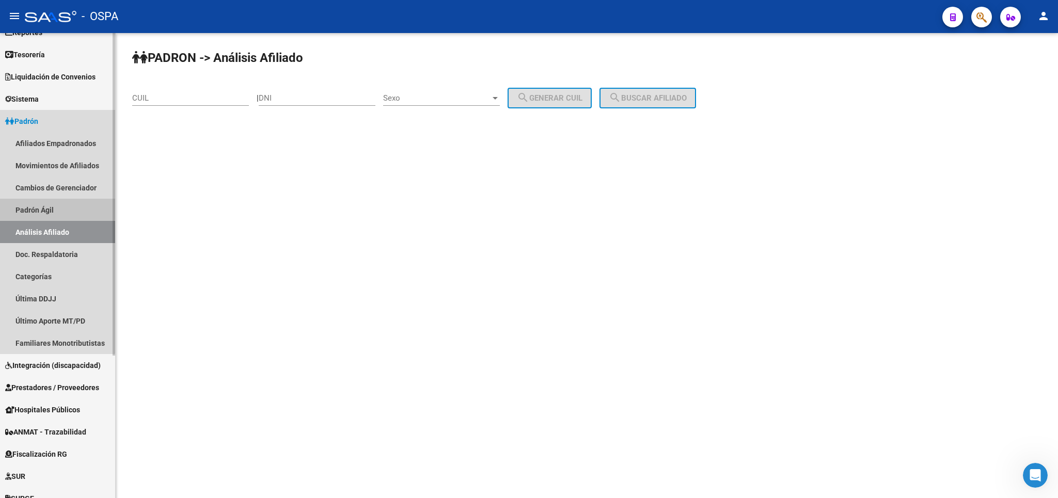
click at [40, 204] on link "Padrón Ágil" at bounding box center [57, 210] width 115 height 22
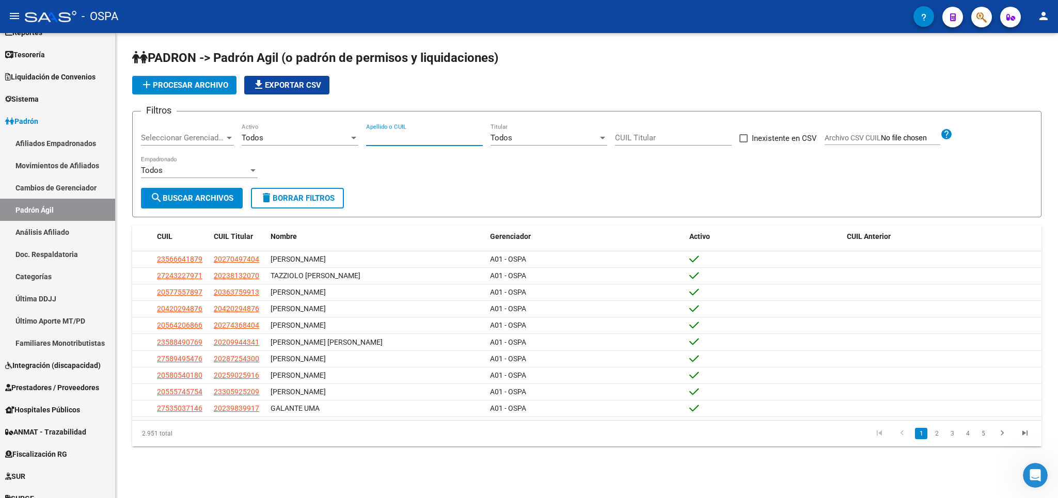
click at [396, 139] on input "Apellido o CUIL" at bounding box center [424, 137] width 117 height 9
paste input "27166765272"
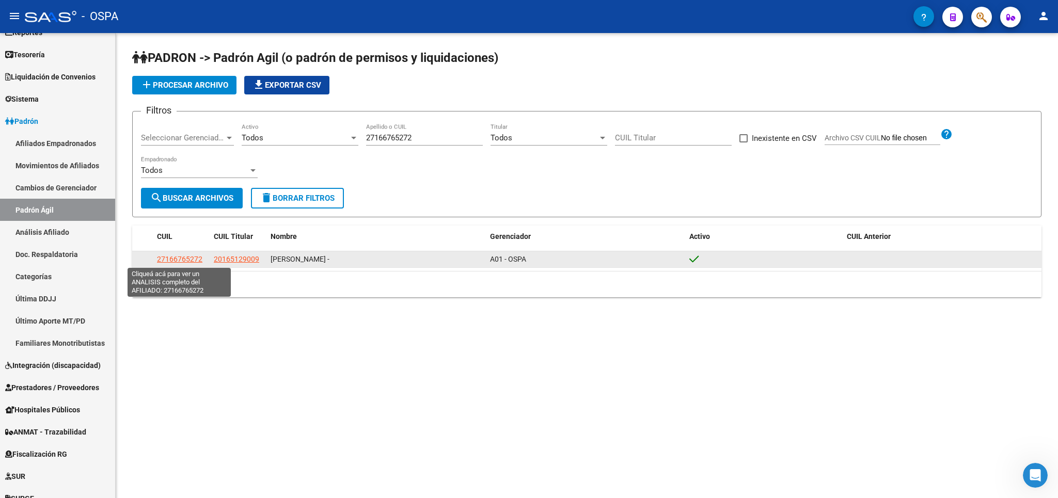
click at [169, 260] on span "27166765272" at bounding box center [179, 259] width 45 height 8
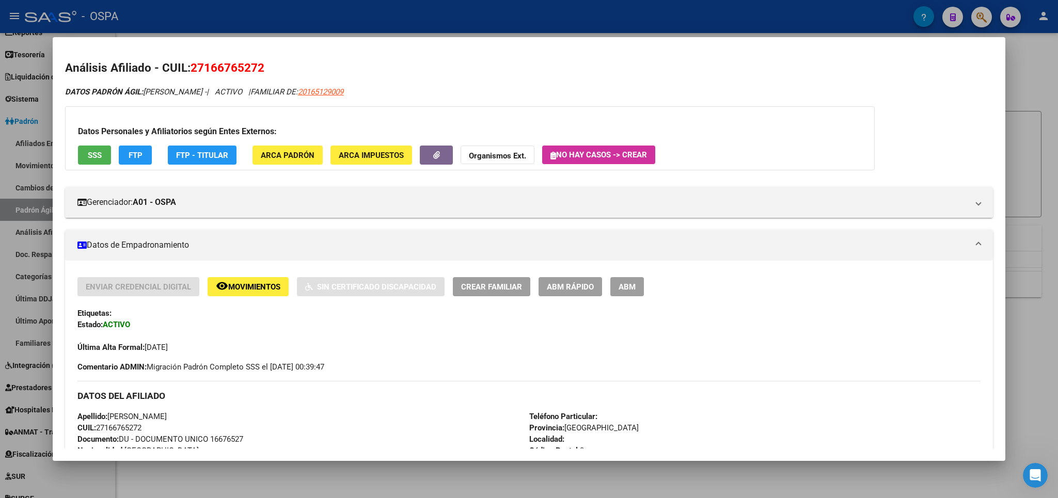
click at [85, 156] on button "SSS" at bounding box center [94, 155] width 33 height 19
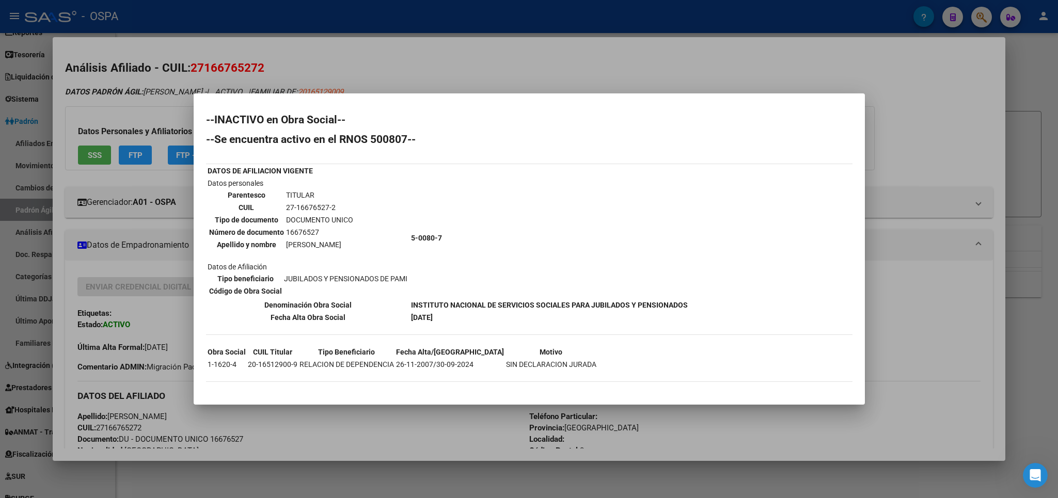
click at [1025, 84] on div at bounding box center [529, 249] width 1058 height 498
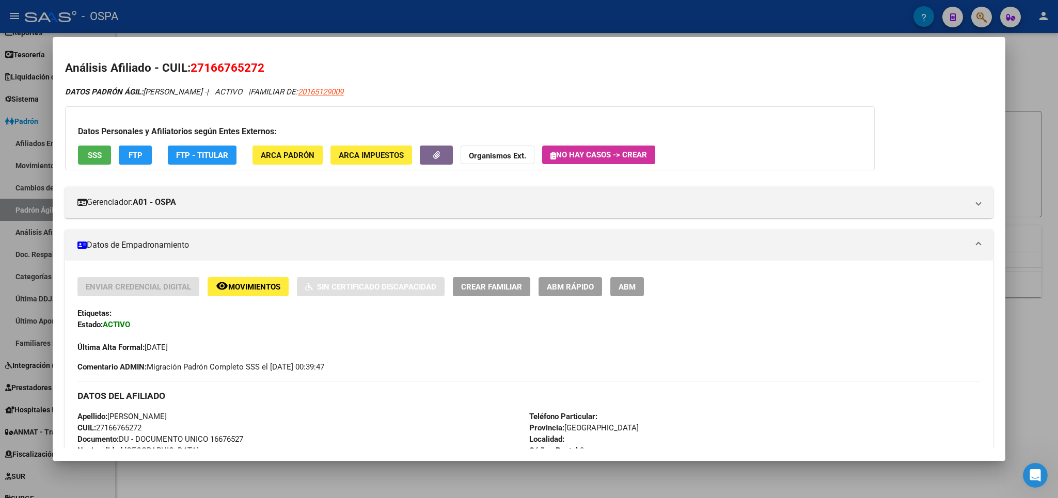
click at [1032, 71] on div at bounding box center [529, 249] width 1058 height 498
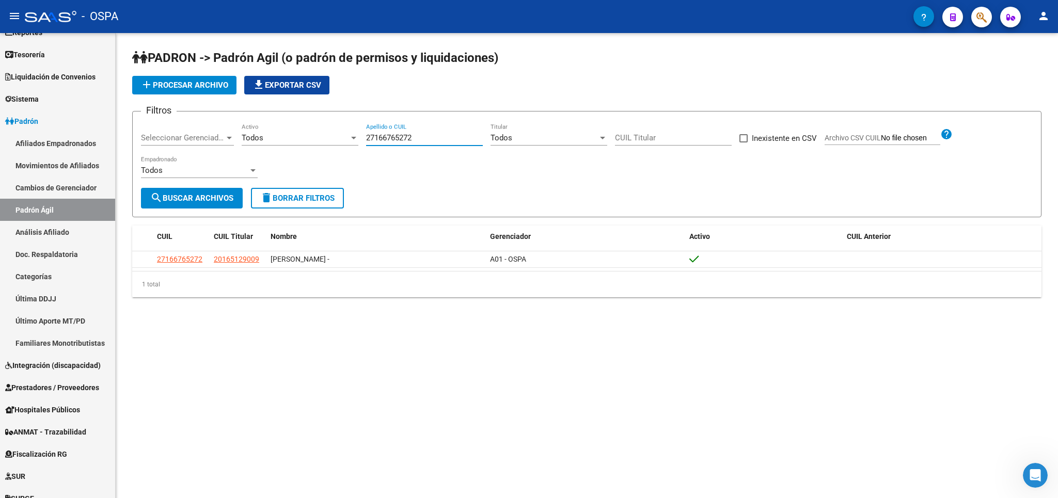
drag, startPoint x: 442, startPoint y: 139, endPoint x: 140, endPoint y: 141, distance: 301.1
click at [366, 141] on input "27166765272" at bounding box center [424, 137] width 117 height 9
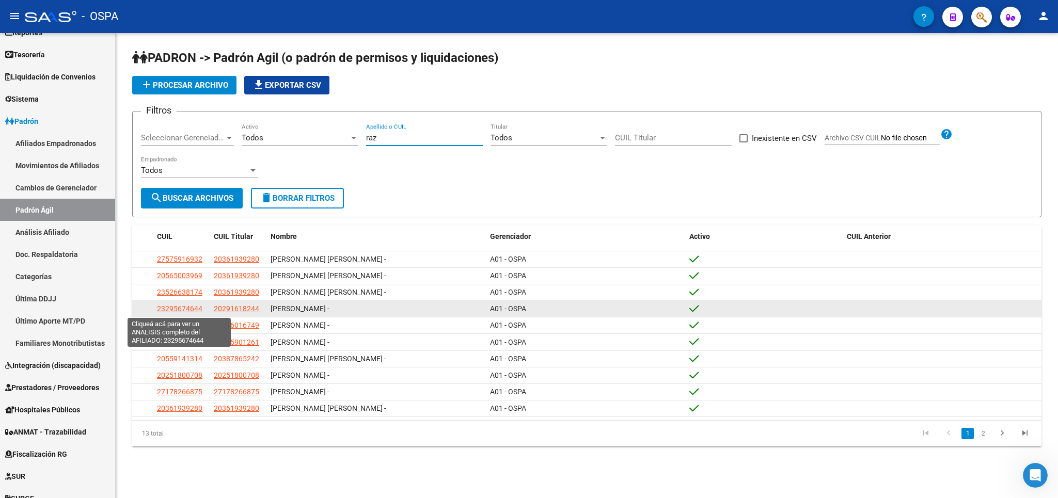
type input "raz"
click at [170, 311] on span "23295674644" at bounding box center [179, 309] width 45 height 8
type textarea "23295674644"
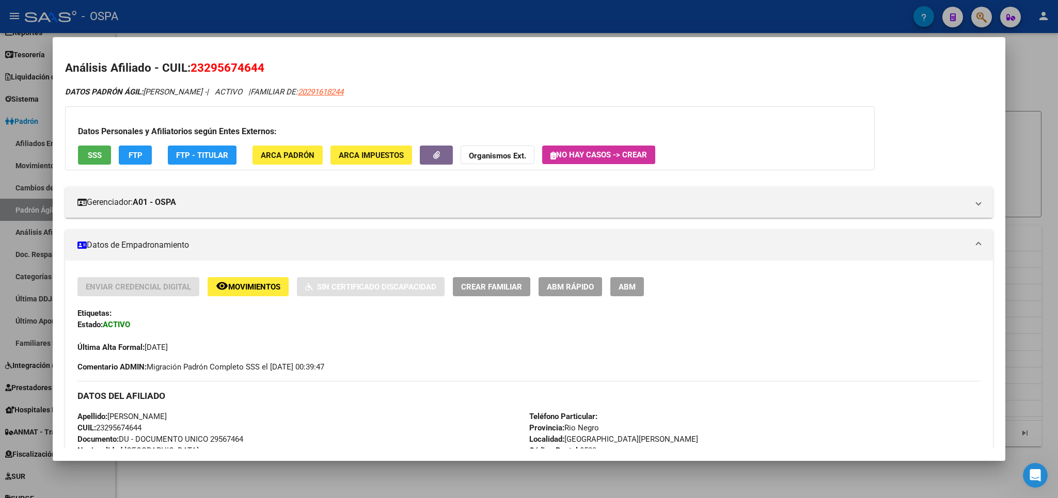
click at [96, 156] on span "SSS" at bounding box center [95, 155] width 14 height 9
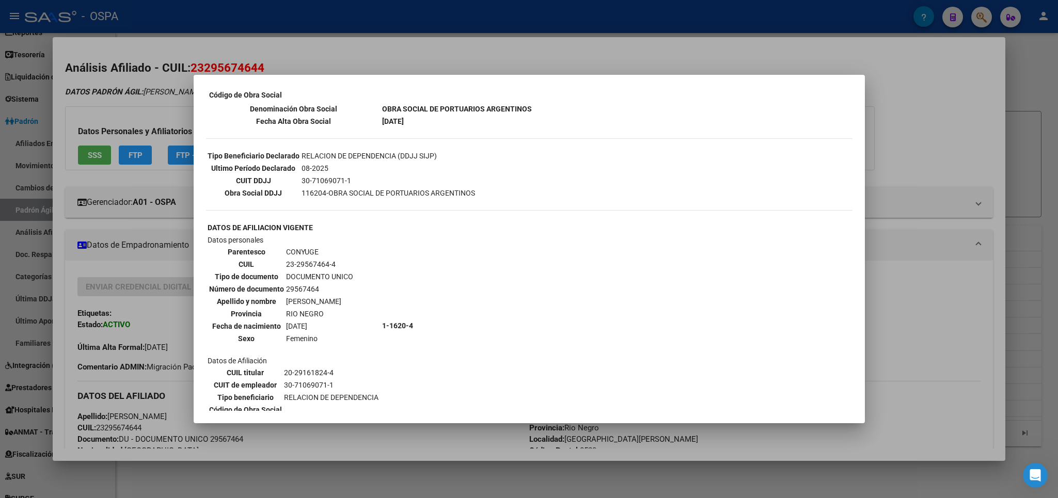
scroll to position [242, 0]
